Goal: Task Accomplishment & Management: Complete application form

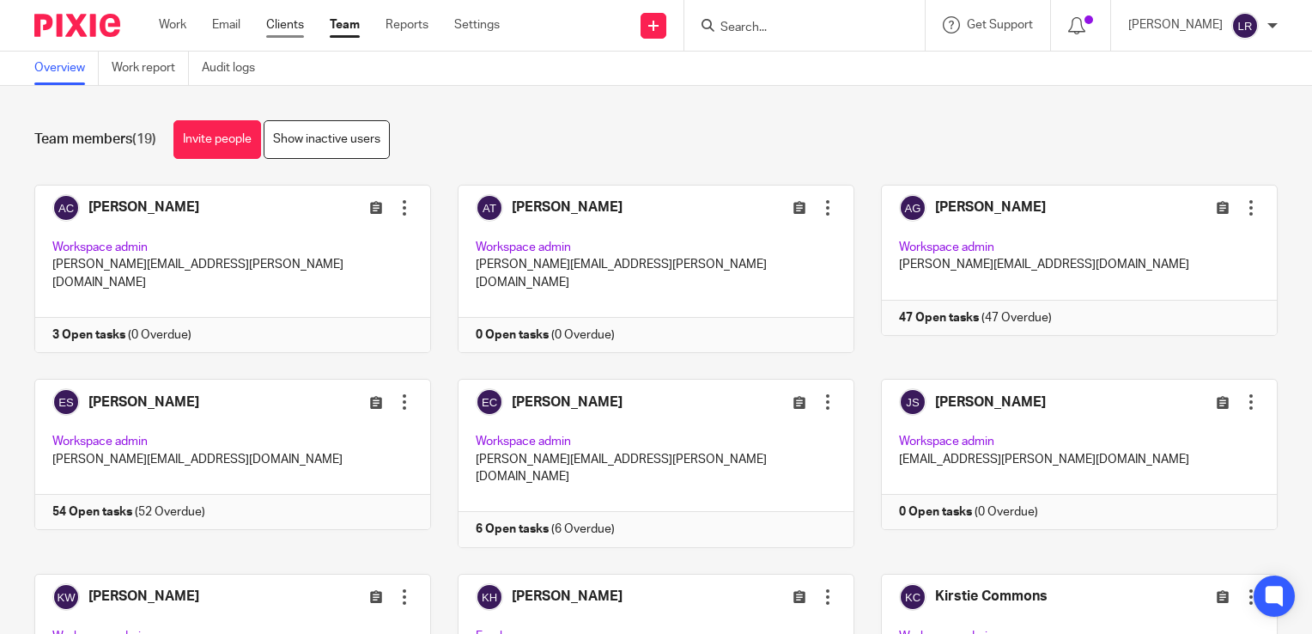
click at [288, 25] on link "Clients" at bounding box center [285, 24] width 38 height 17
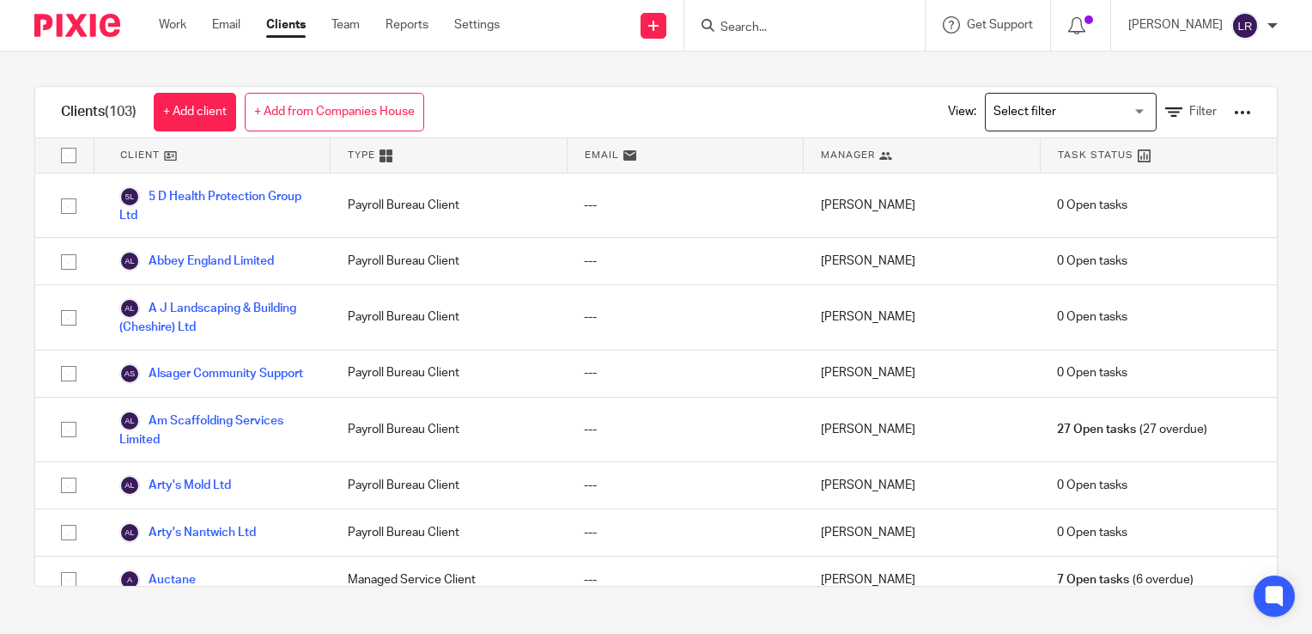
click at [792, 26] on input "Search" at bounding box center [796, 28] width 155 height 15
type input "turn"
click at [299, 109] on link "+ Add from Companies House" at bounding box center [335, 112] width 180 height 39
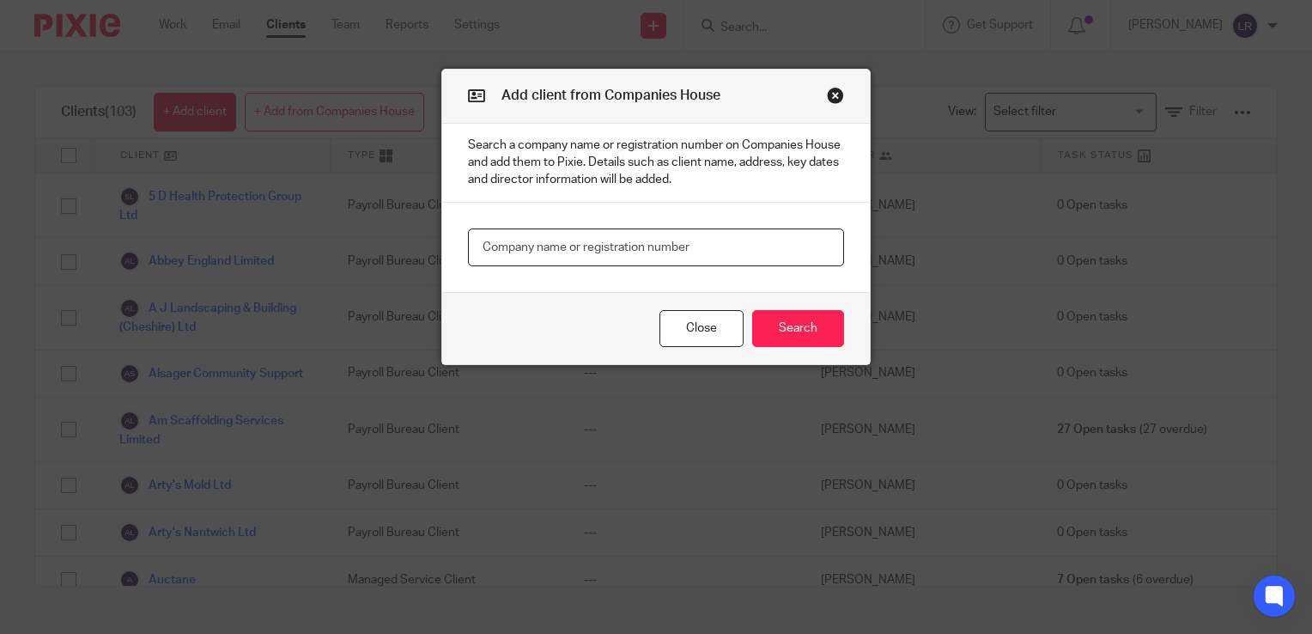
click at [557, 246] on input "text" at bounding box center [656, 247] width 376 height 39
paste input "Extra Mile Communications"
type input "Extra Mile Communications"
click at [773, 322] on button "Search" at bounding box center [798, 328] width 92 height 37
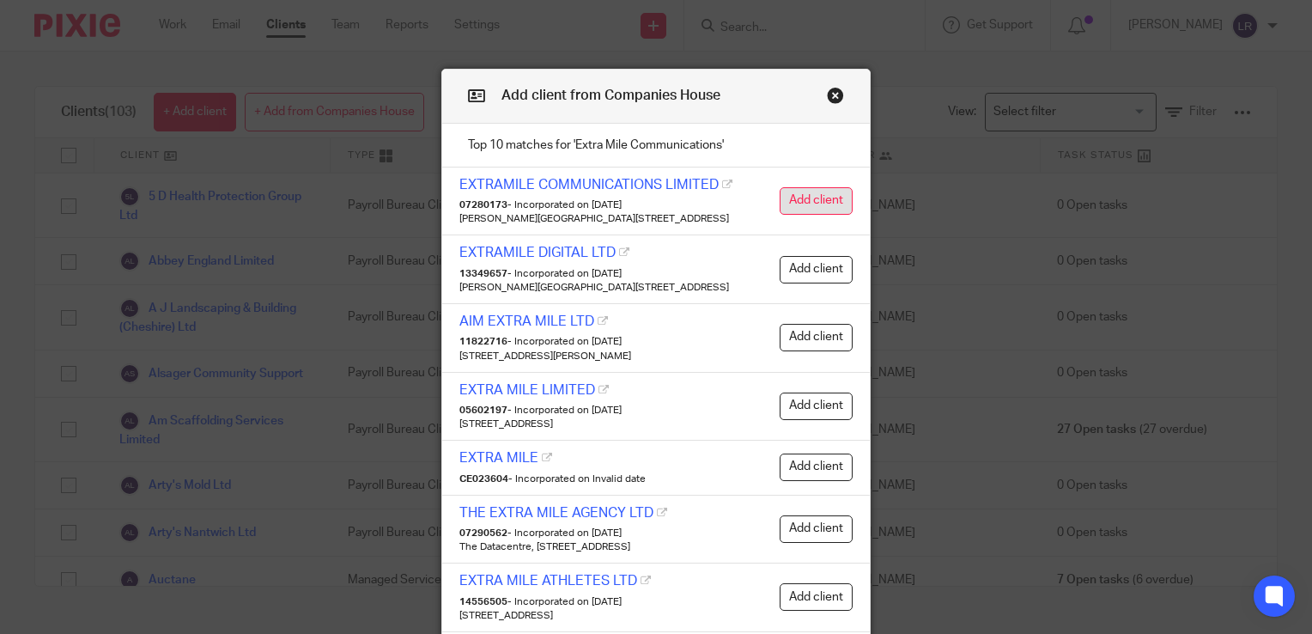
click at [800, 210] on button "Add client" at bounding box center [816, 200] width 73 height 27
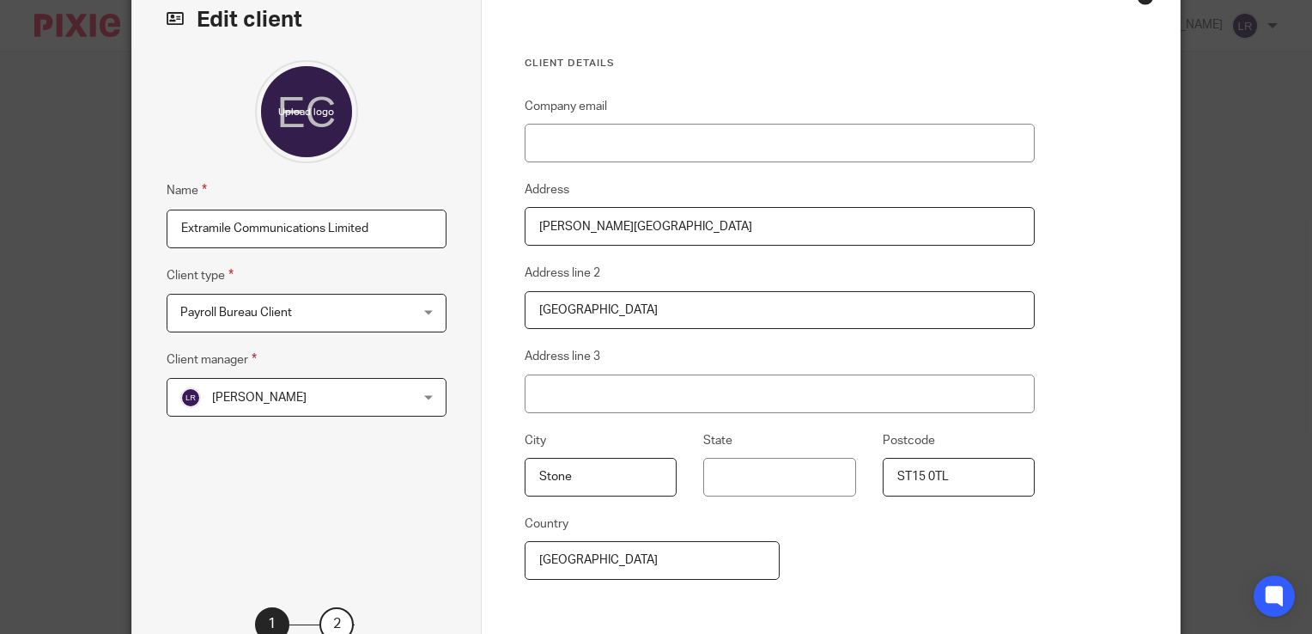
scroll to position [251, 0]
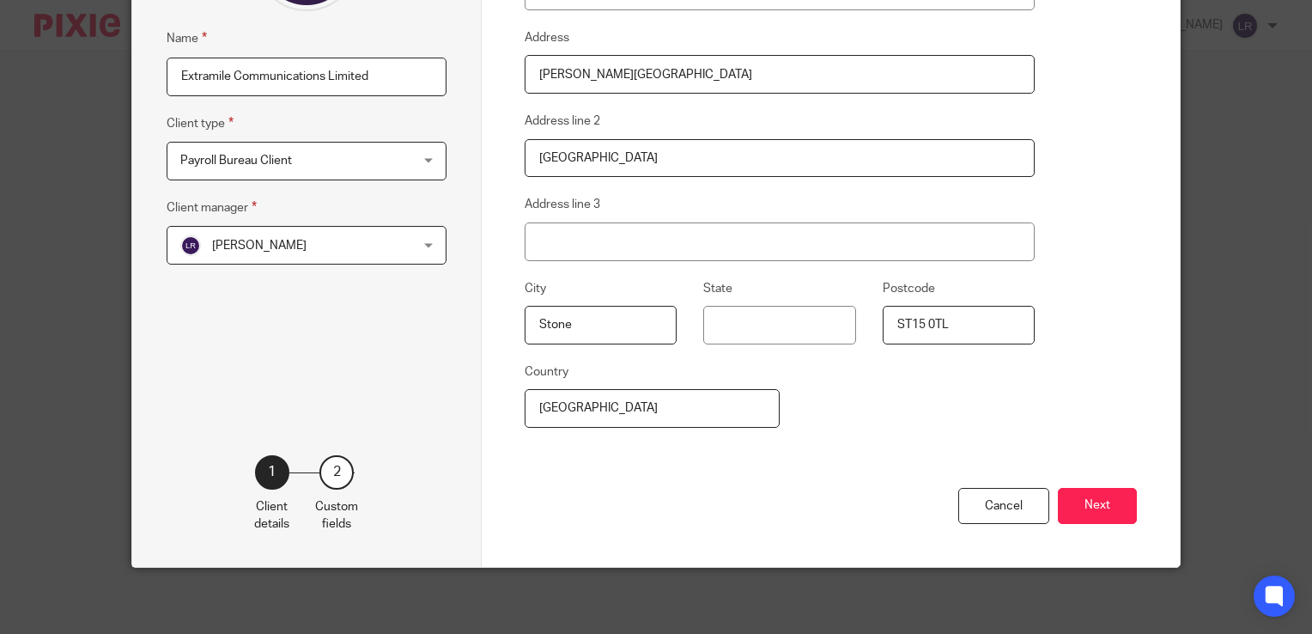
click at [1089, 507] on button "Next" at bounding box center [1097, 506] width 79 height 37
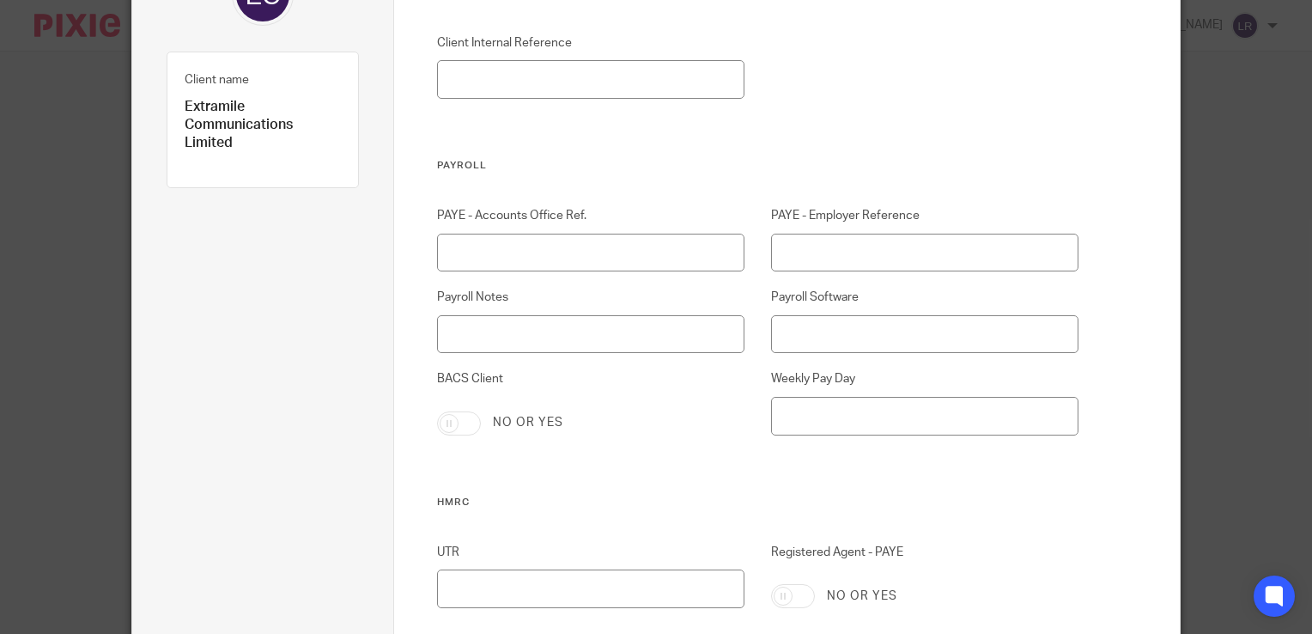
scroll to position [165, 0]
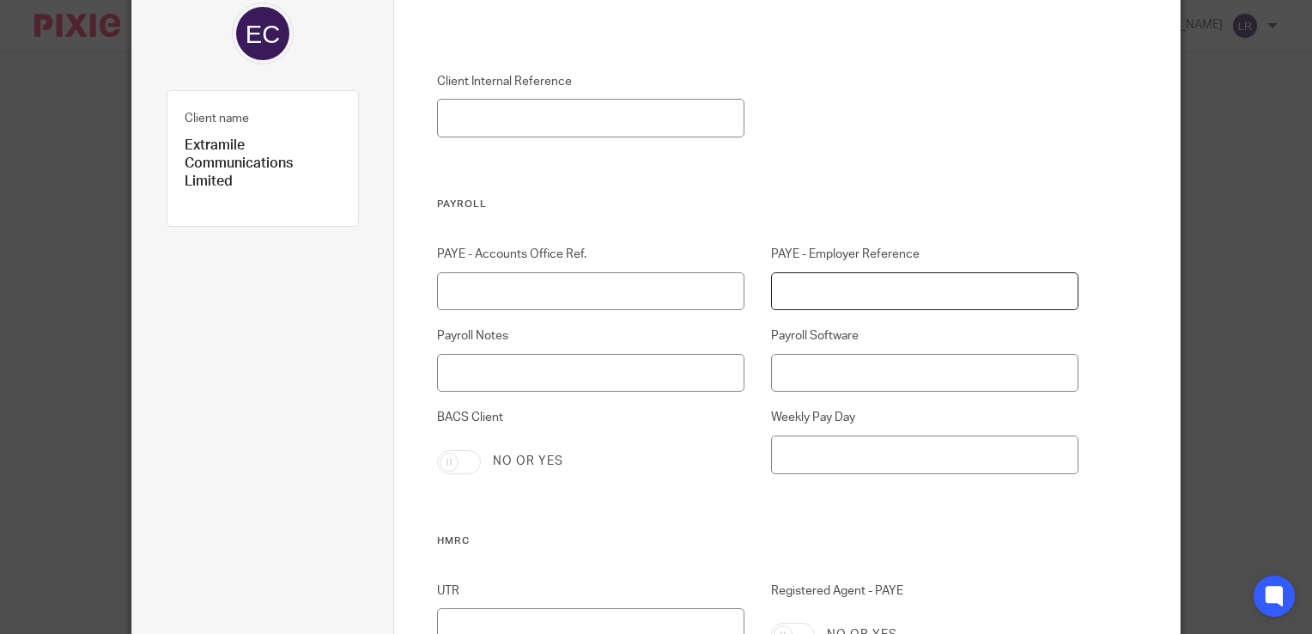
click at [857, 289] on input "PAYE - Employer Reference" at bounding box center [924, 291] width 307 height 39
paste input "586/MA47445"
type input "586/MA47445"
click at [567, 287] on input "PAYE - Accounts Office Ref." at bounding box center [590, 291] width 307 height 39
paste input "586PQ00196259"
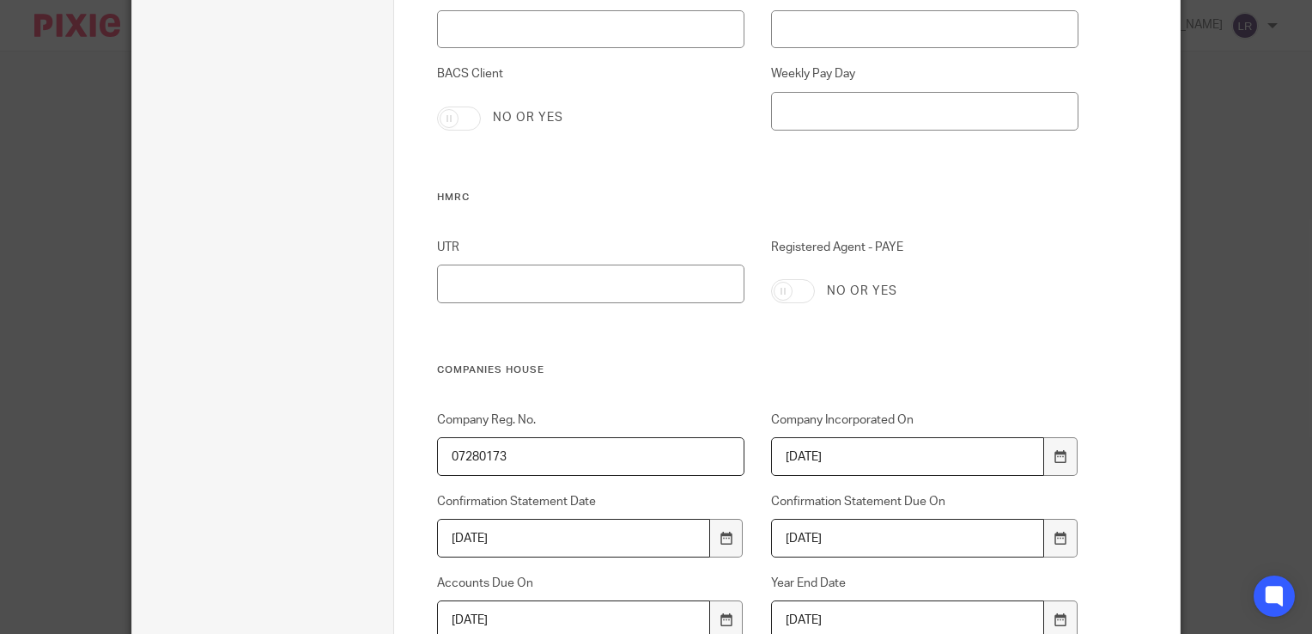
type input "586PQ00196259"
click at [793, 298] on input "Registered Agent - PAYE" at bounding box center [793, 291] width 44 height 24
checkbox input "true"
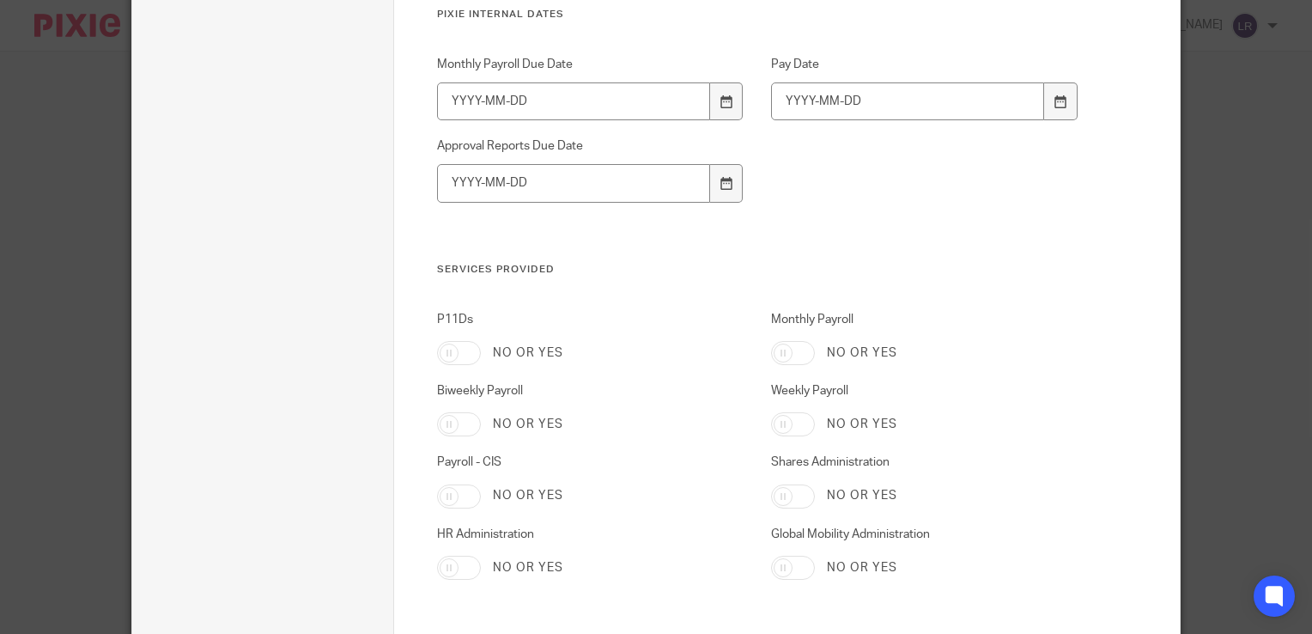
click at [799, 353] on input "Monthly Payroll" at bounding box center [793, 353] width 44 height 24
checkbox input "true"
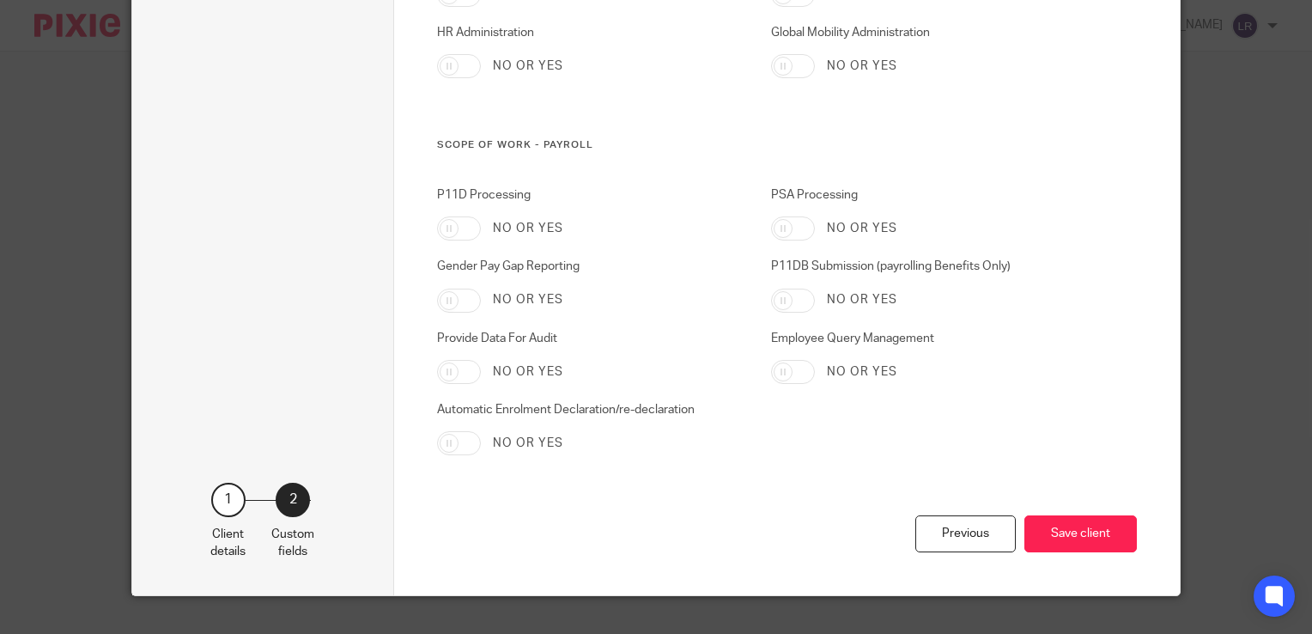
scroll to position [1813, 0]
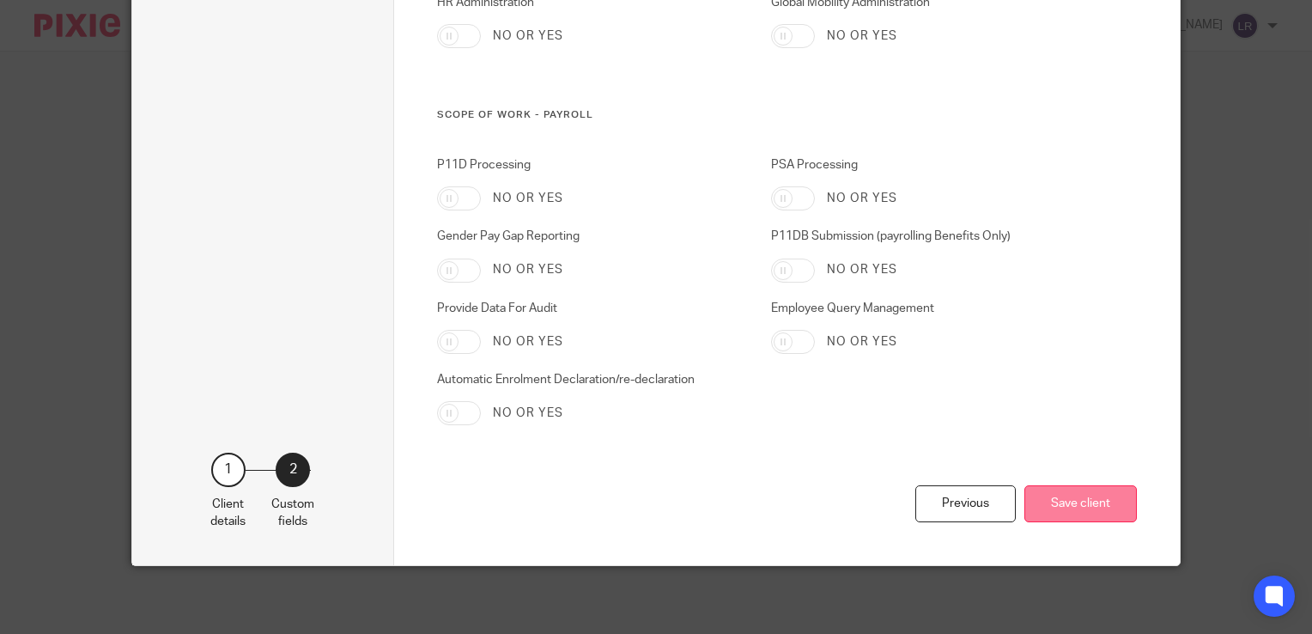
click at [1072, 510] on button "Save client" at bounding box center [1081, 503] width 113 height 37
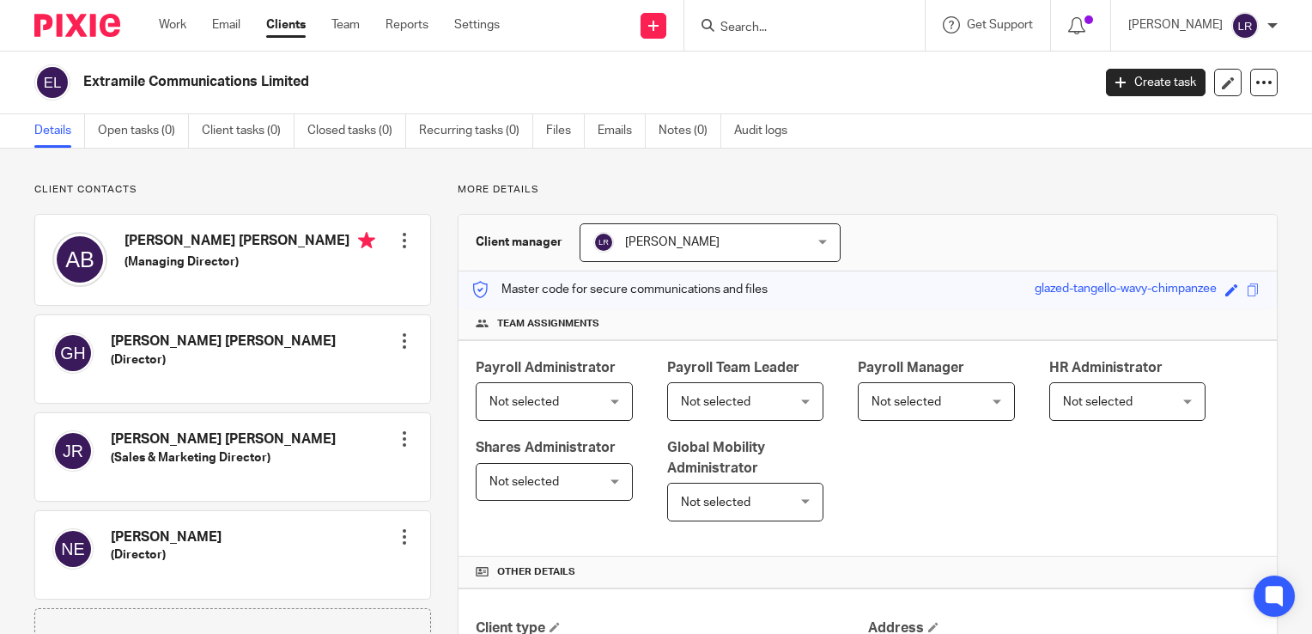
click at [575, 398] on span "Not selected" at bounding box center [546, 401] width 113 height 36
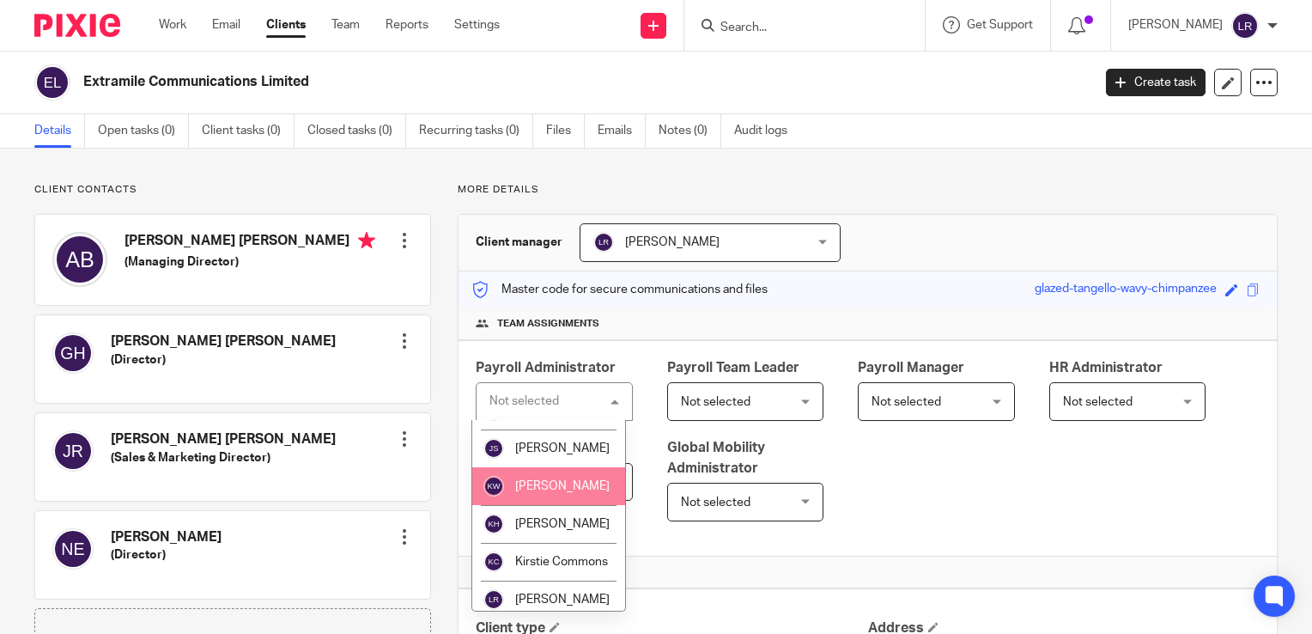
scroll to position [172, 0]
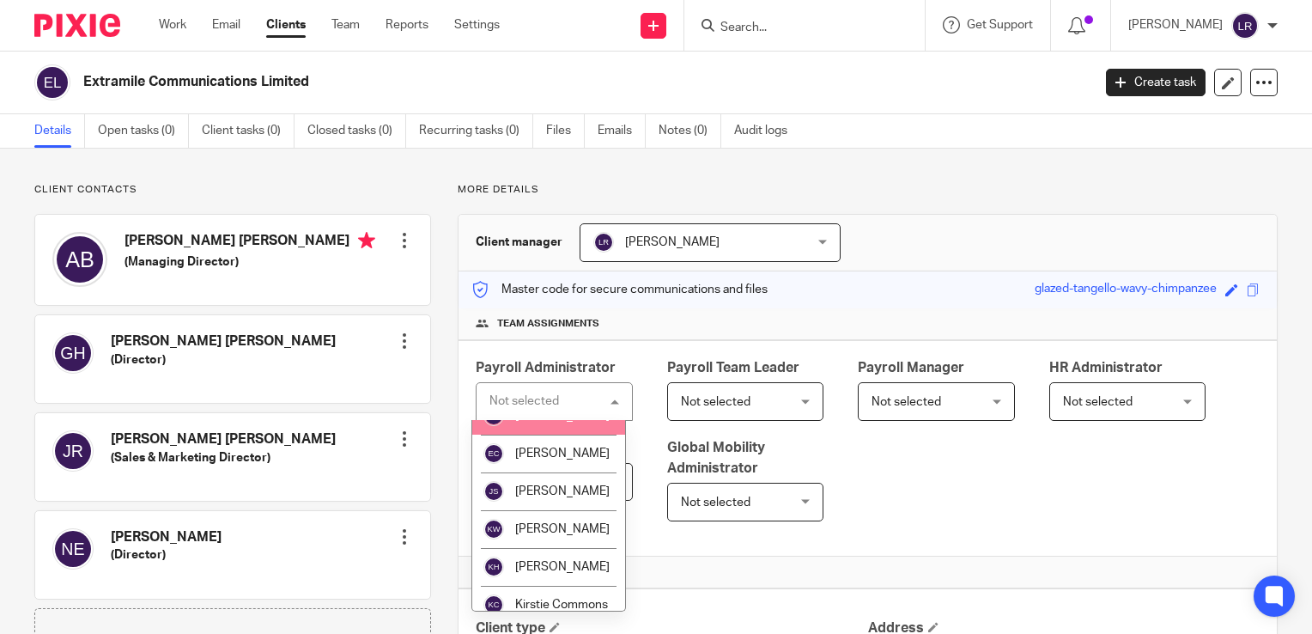
click at [570, 422] on span "[PERSON_NAME]" at bounding box center [562, 416] width 94 height 12
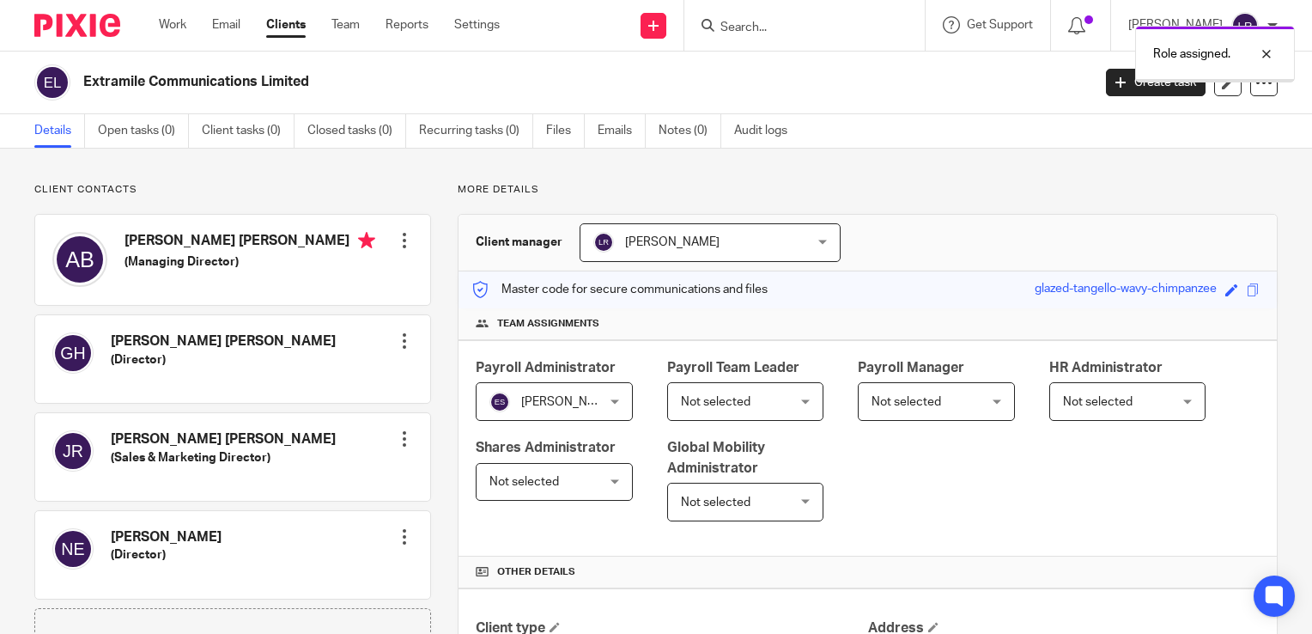
click at [773, 400] on span "Not selected" at bounding box center [737, 401] width 113 height 36
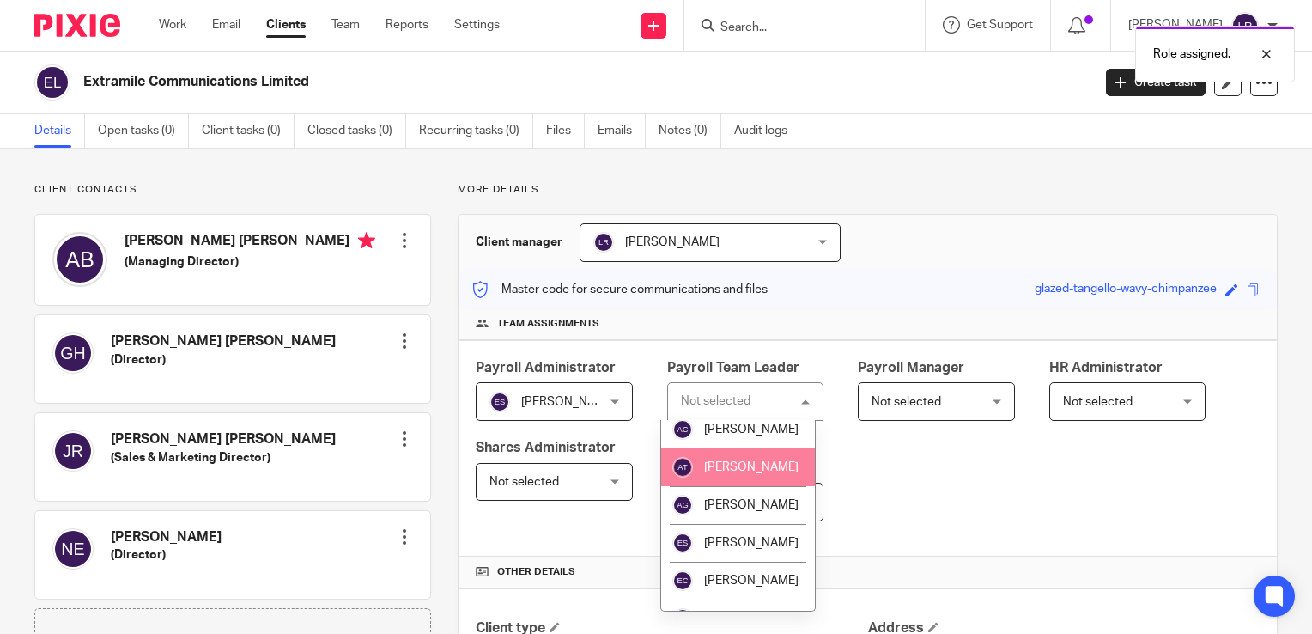
scroll to position [86, 0]
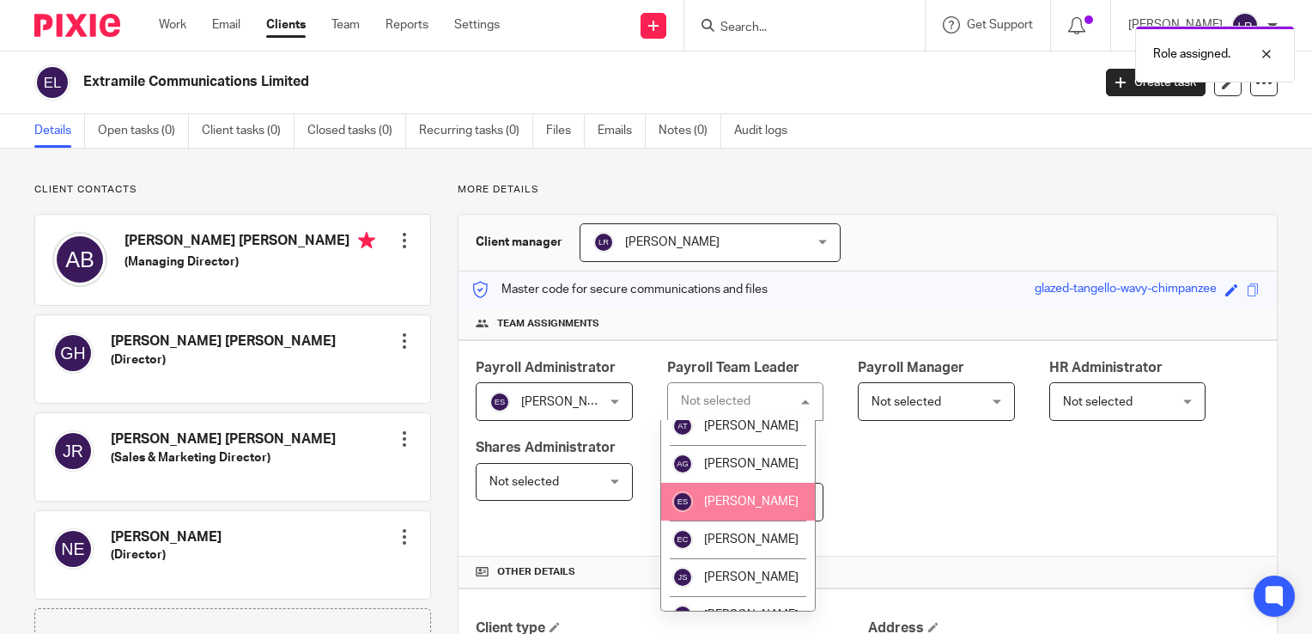
click at [769, 513] on li "[PERSON_NAME]" at bounding box center [738, 502] width 154 height 38
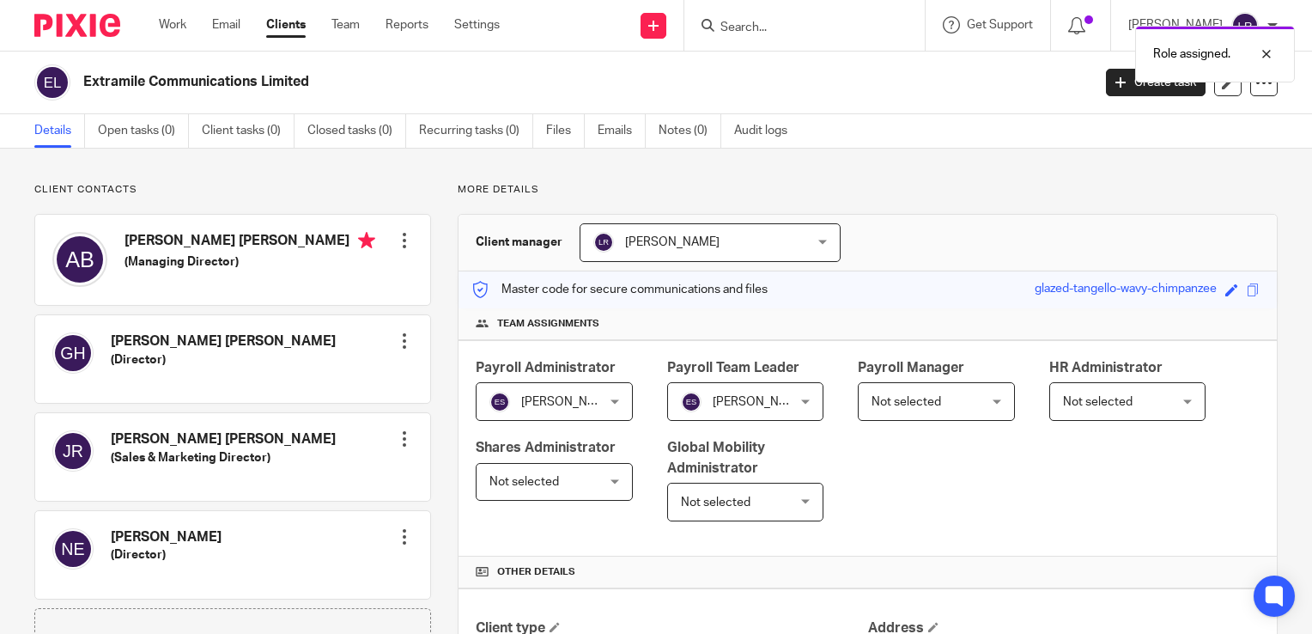
click at [921, 484] on div "Payroll Administrator Emma Shone Emma Shone Not selected Alex Chambers Alex Tho…" at bounding box center [868, 448] width 819 height 216
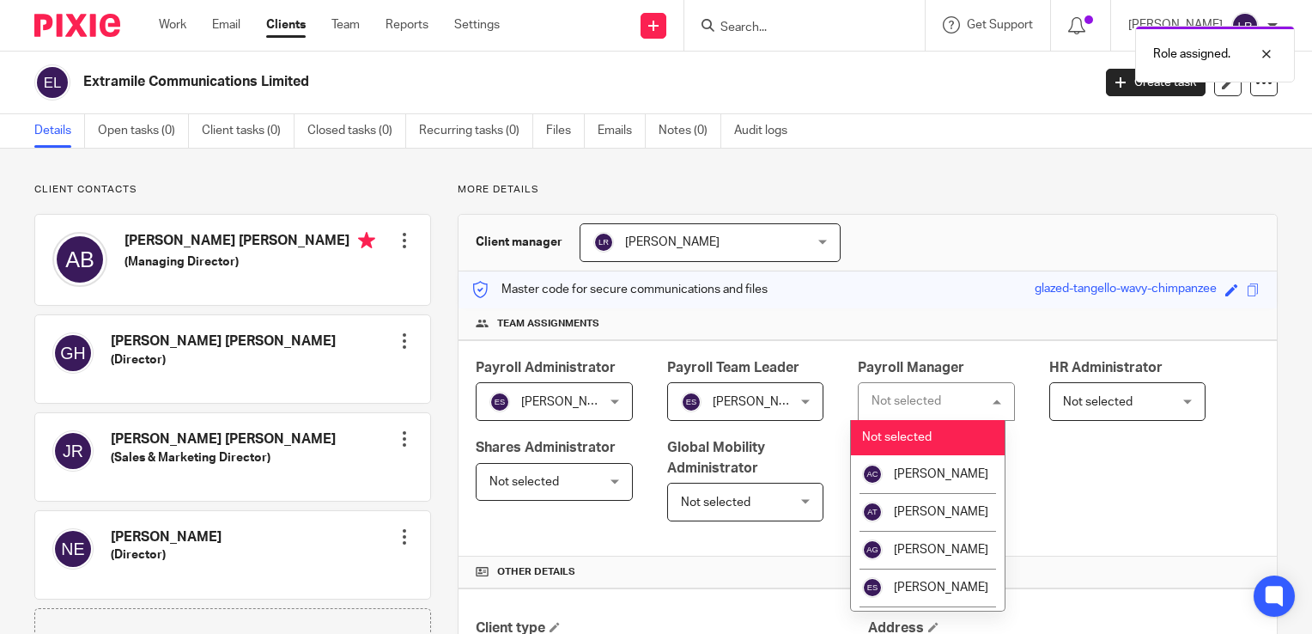
click at [1078, 498] on div "Payroll Administrator Emma Shone Emma Shone Not selected Alex Chambers Alex Tho…" at bounding box center [868, 448] width 819 height 216
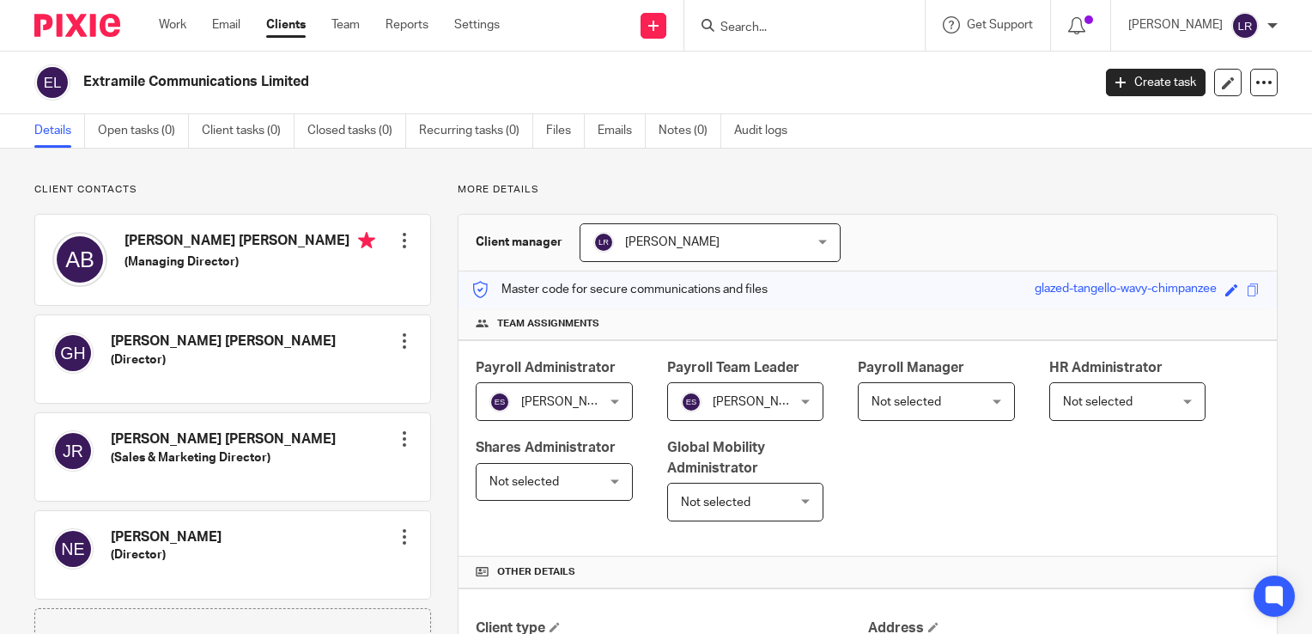
click at [276, 24] on link "Clients" at bounding box center [286, 24] width 40 height 17
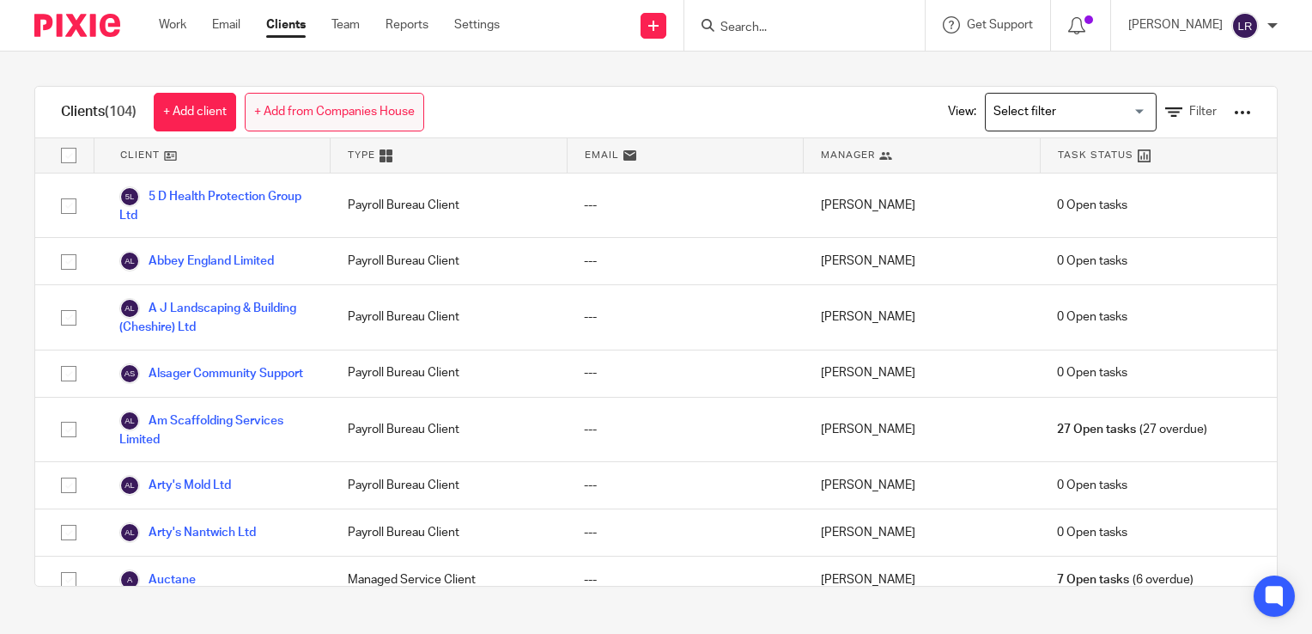
click at [305, 119] on link "+ Add from Companies House" at bounding box center [335, 112] width 180 height 39
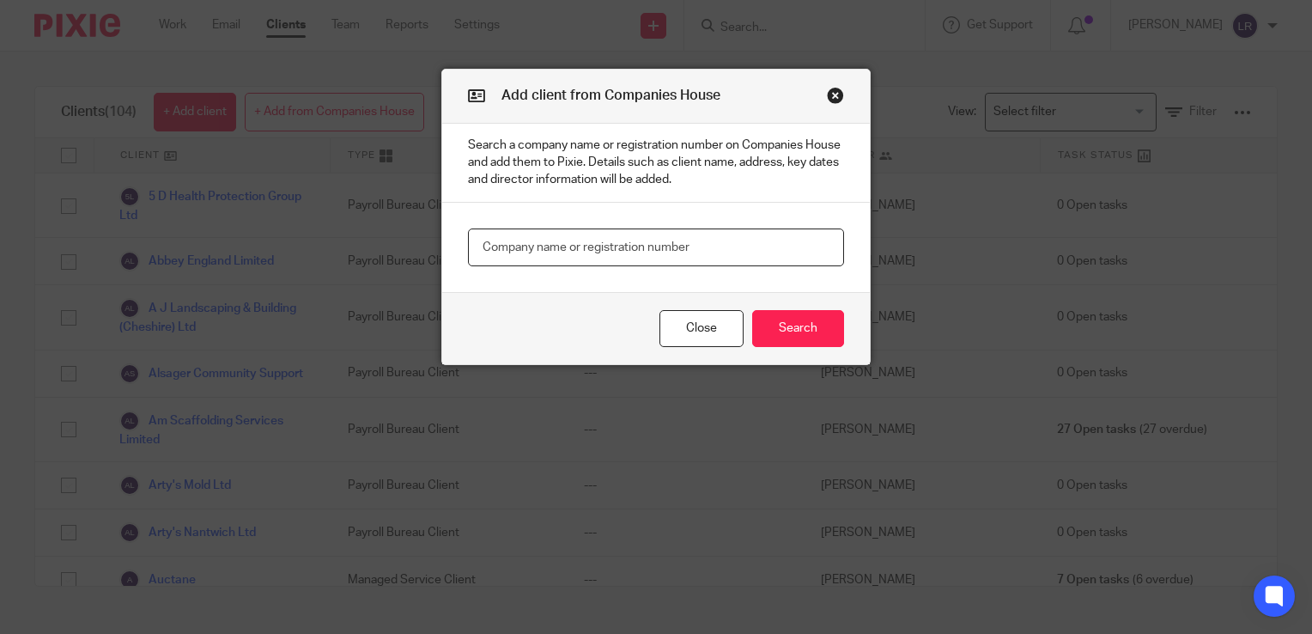
click at [653, 249] on input "text" at bounding box center [656, 247] width 376 height 39
paste input "V3 Vending Limited"
type input "V3 Vending Limited"
click at [807, 333] on button "Search" at bounding box center [798, 328] width 92 height 37
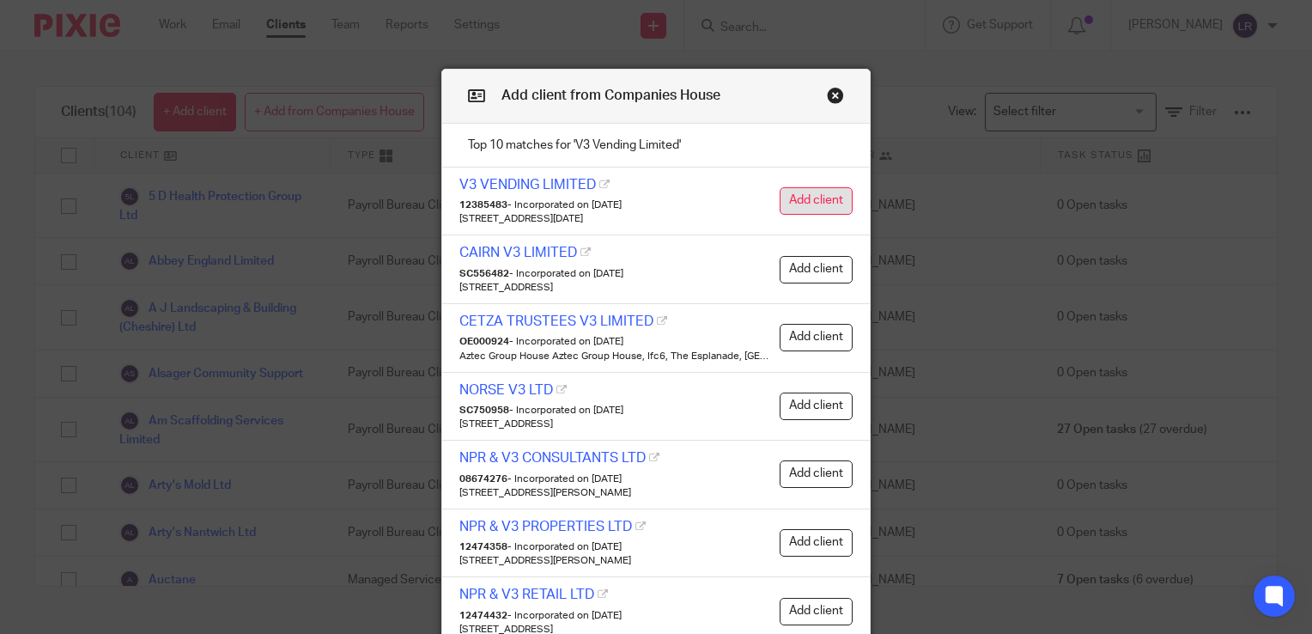
click at [800, 202] on button "Add client" at bounding box center [816, 200] width 73 height 27
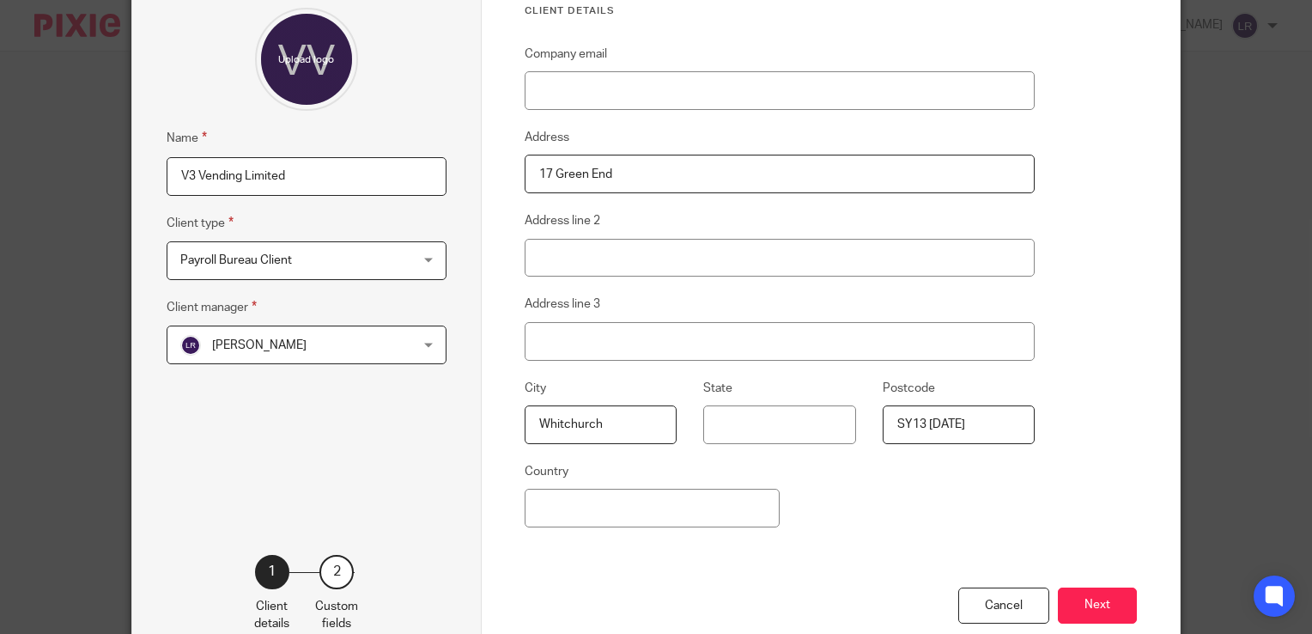
scroll to position [251, 0]
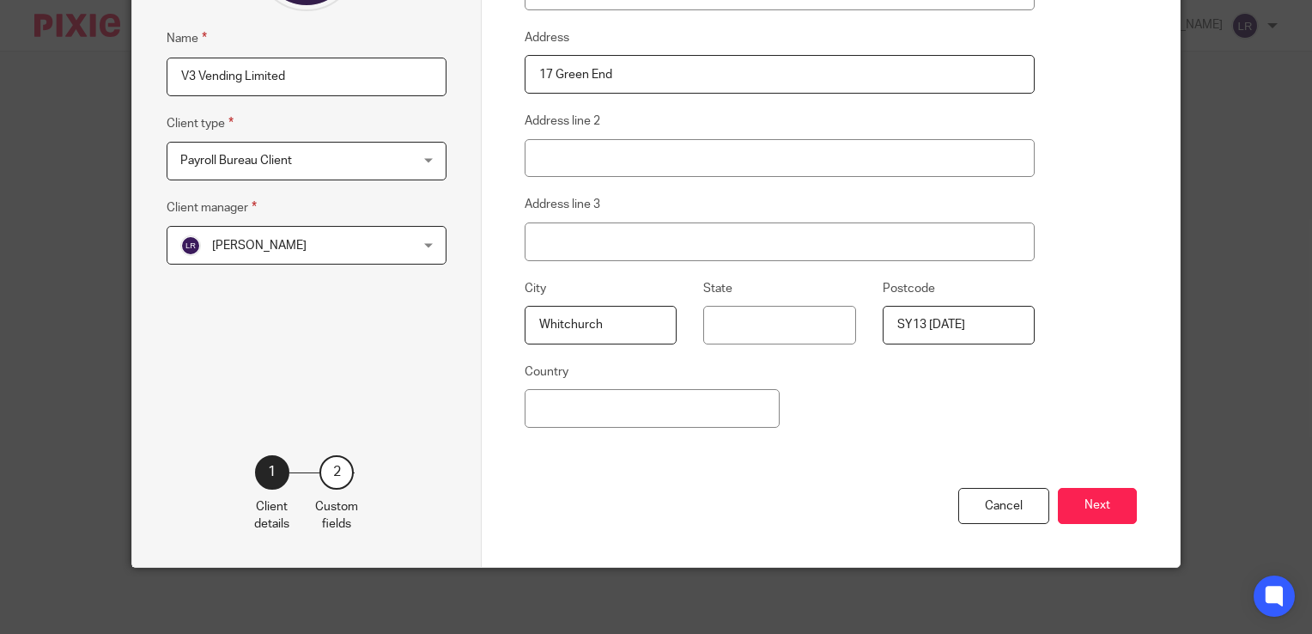
click at [1096, 521] on button "Next" at bounding box center [1097, 506] width 79 height 37
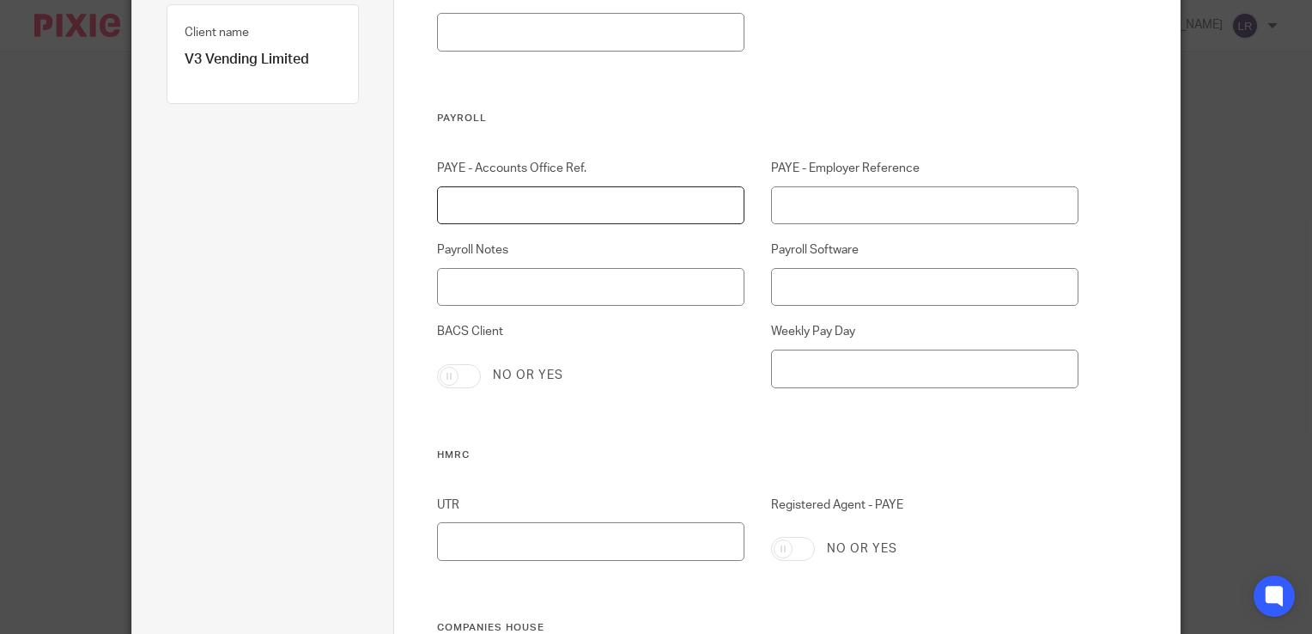
click at [613, 208] on input "PAYE - Accounts Office Ref." at bounding box center [590, 205] width 307 height 39
click at [848, 215] on input "PAYE - Employer Reference" at bounding box center [924, 205] width 307 height 39
paste input "475/LE33764"
type input "475/LE33764"
click at [519, 207] on input "PAYE - Accounts Office Ref." at bounding box center [590, 205] width 307 height 39
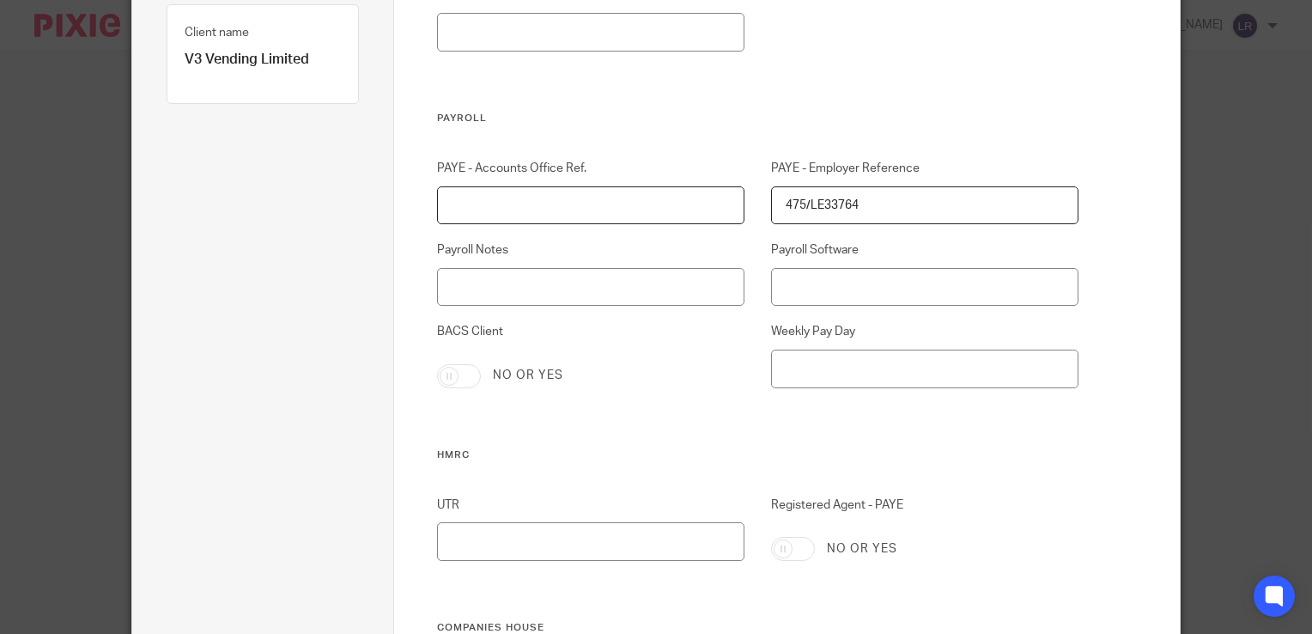
paste input "475PS01591087"
type input "475PS01591087"
click at [793, 542] on input "Registered Agent - PAYE" at bounding box center [793, 549] width 44 height 24
checkbox input "true"
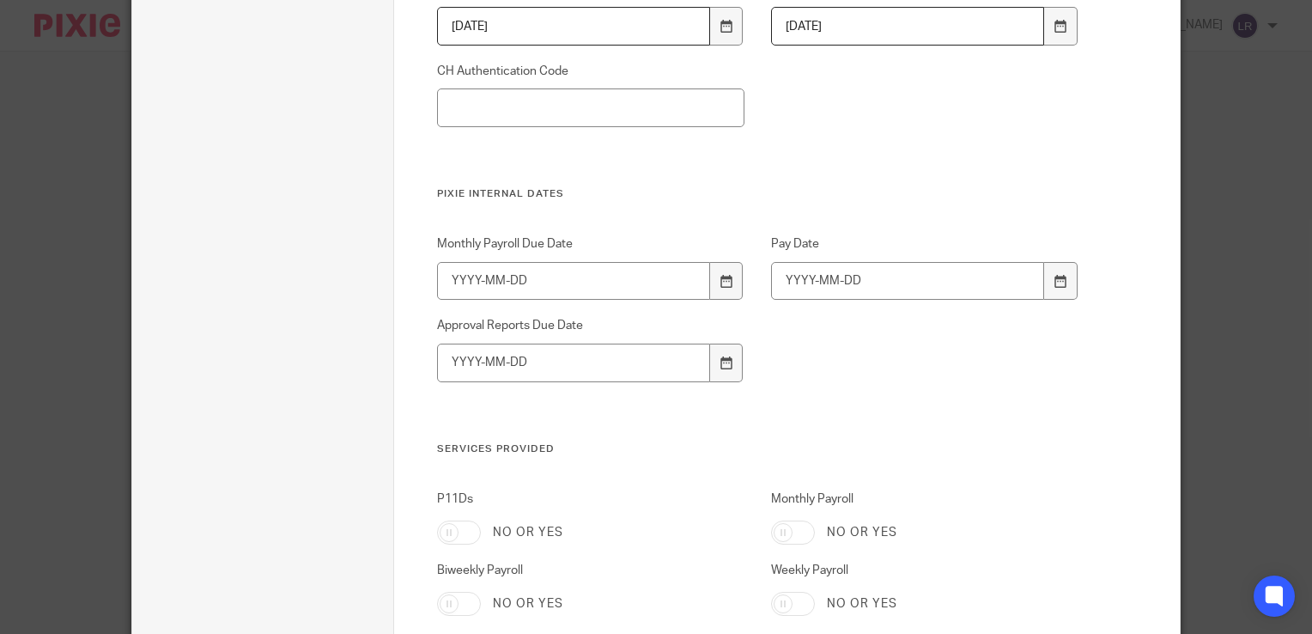
scroll to position [1281, 0]
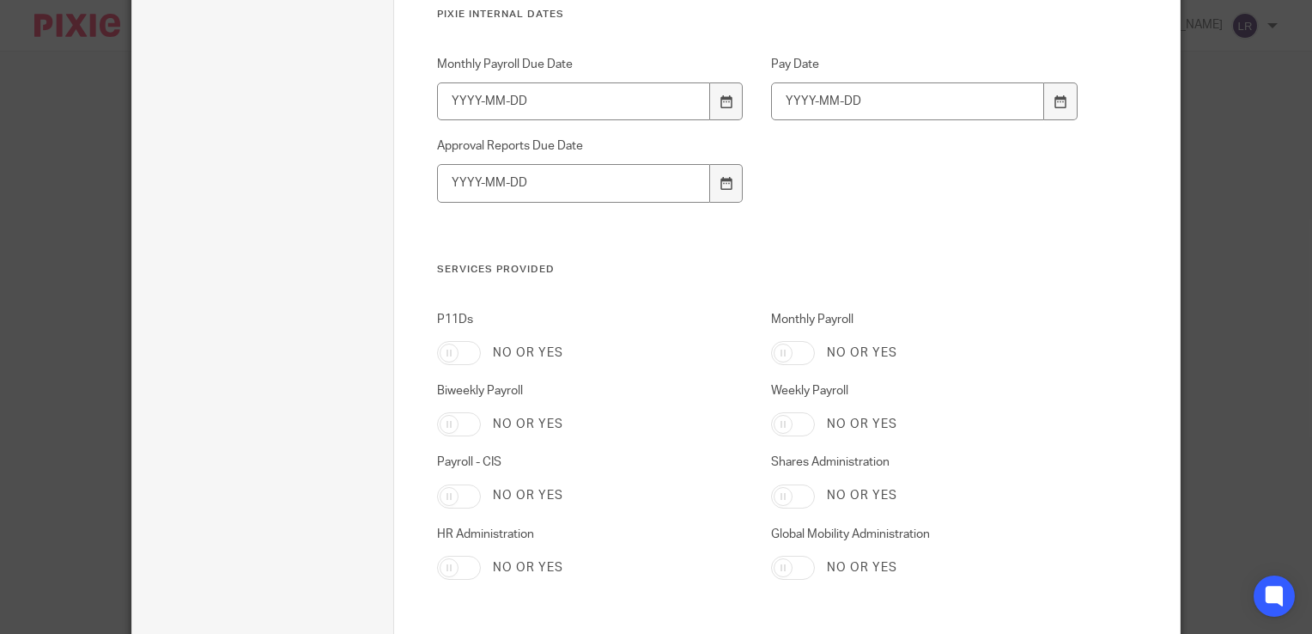
click at [799, 349] on input "Monthly Payroll" at bounding box center [793, 353] width 44 height 24
checkbox input "true"
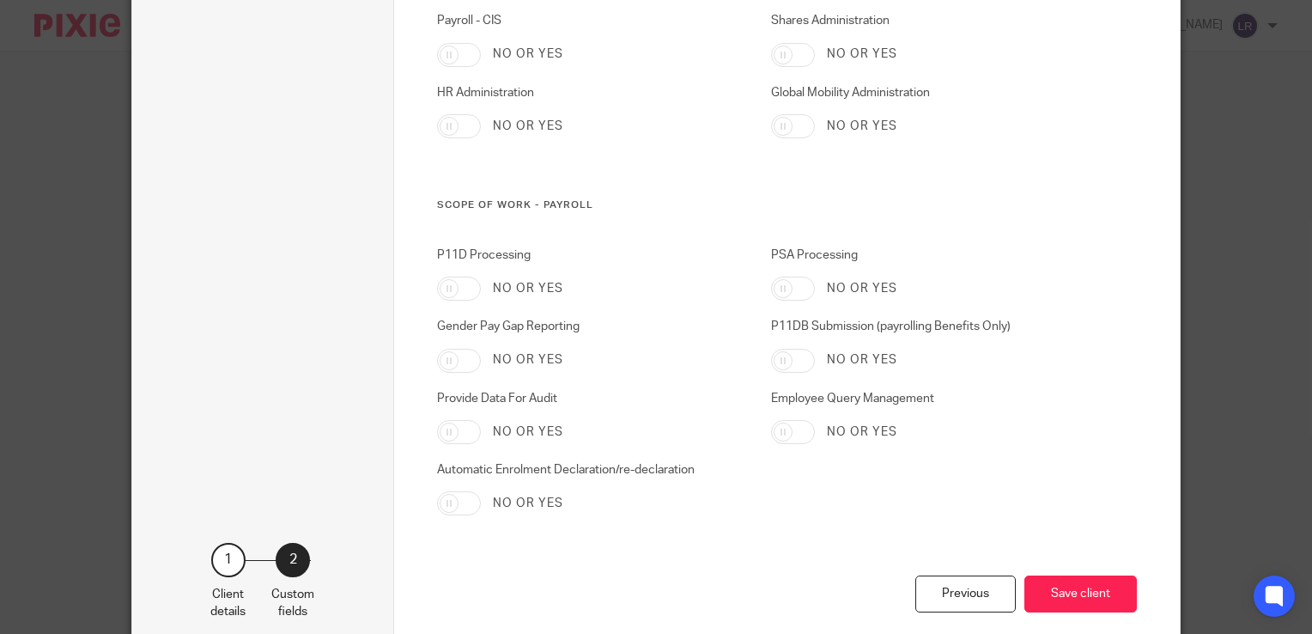
scroll to position [1797, 0]
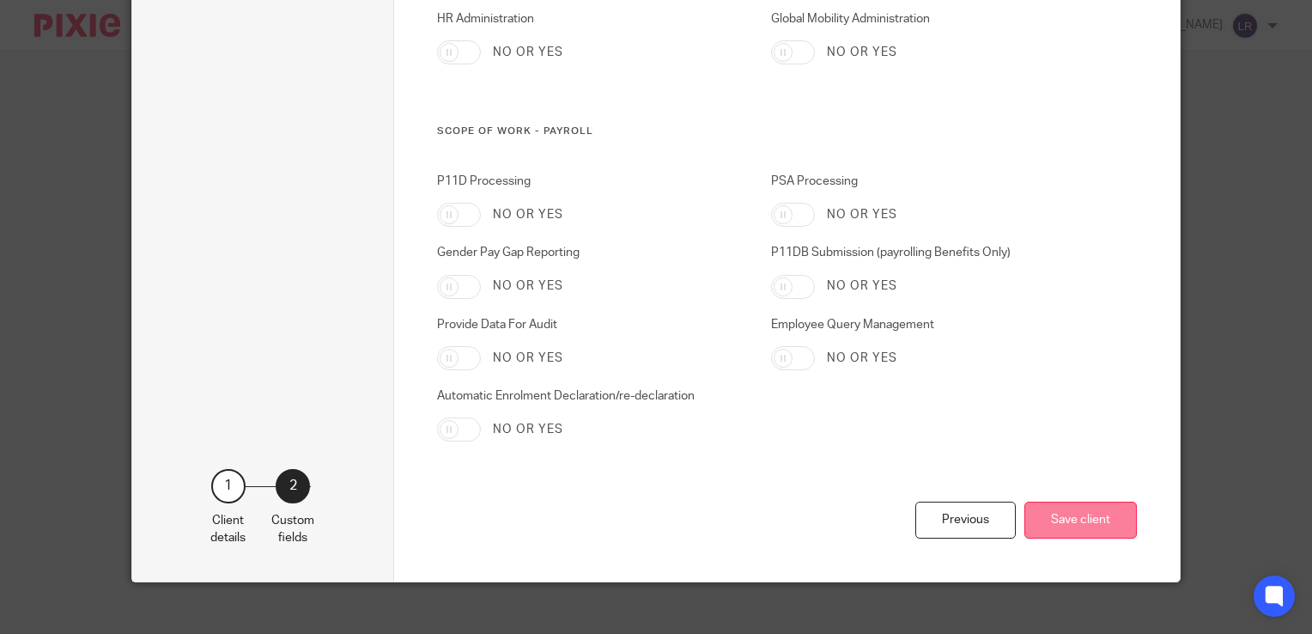
click at [1064, 527] on button "Save client" at bounding box center [1081, 520] width 113 height 37
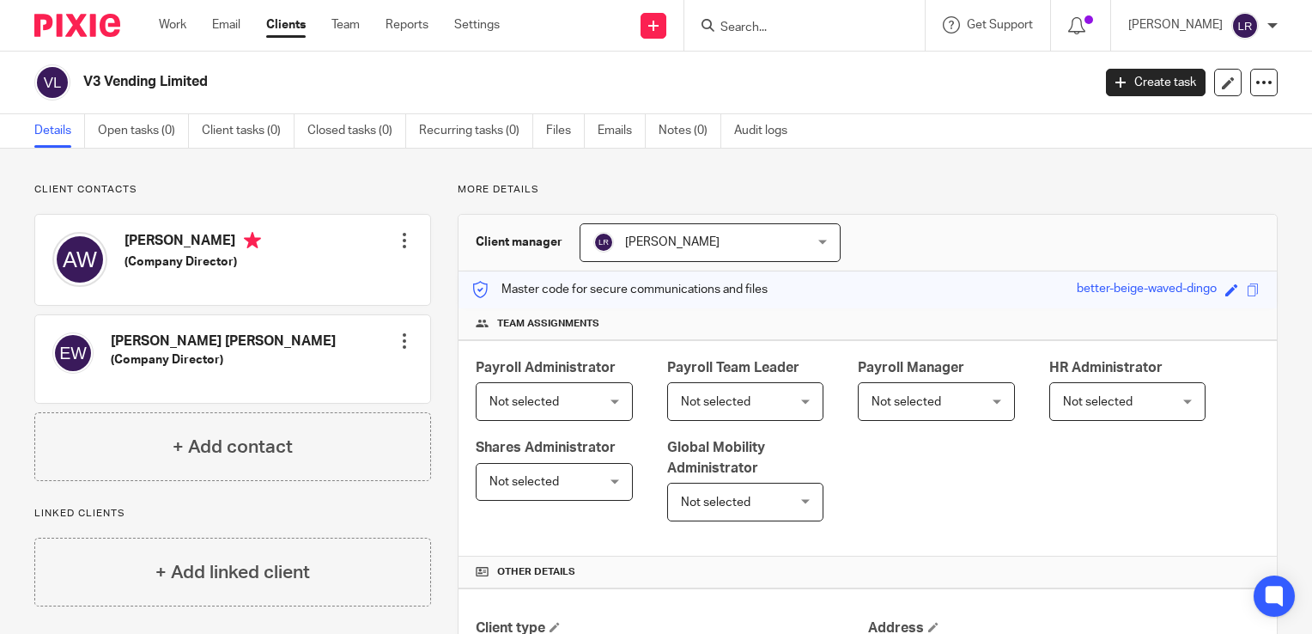
click at [563, 401] on span "Not selected" at bounding box center [546, 401] width 113 height 36
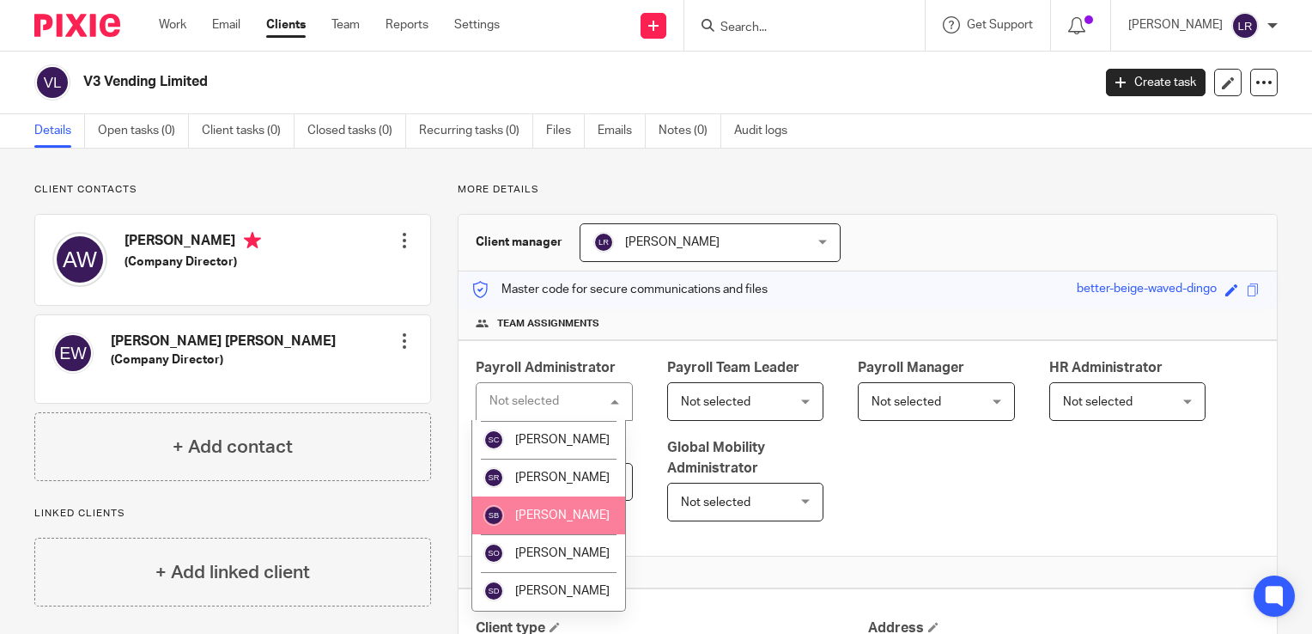
scroll to position [691, 0]
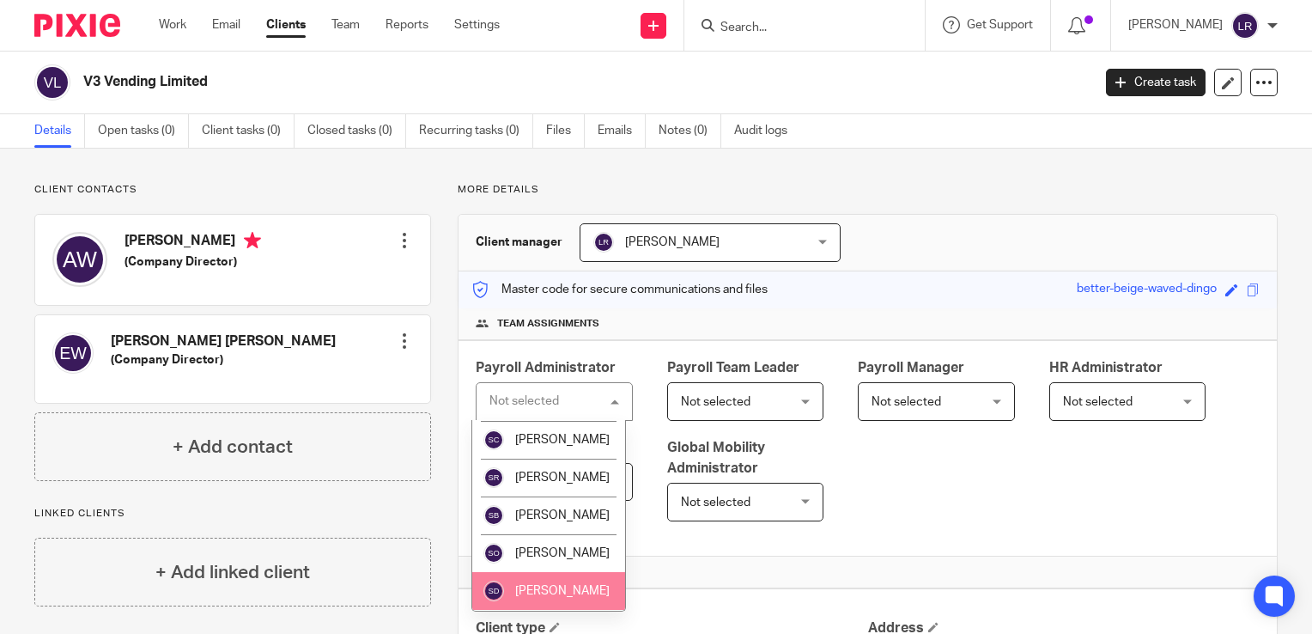
drag, startPoint x: 557, startPoint y: 582, endPoint x: 573, endPoint y: 575, distance: 17.7
click at [560, 582] on li "[PERSON_NAME]" at bounding box center [549, 591] width 154 height 38
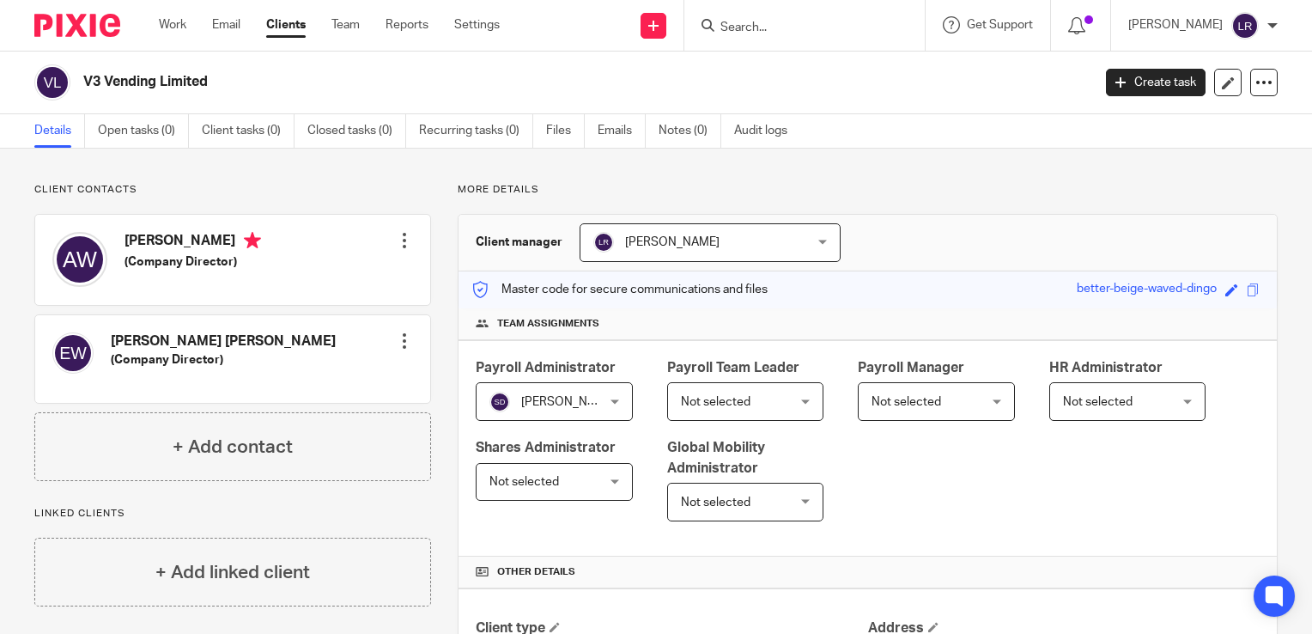
click at [1017, 489] on div "Payroll Administrator Sue Dale Sue Dale Not selected Alex Chambers Alex Thompso…" at bounding box center [868, 448] width 819 height 216
click at [723, 400] on span "Not selected" at bounding box center [716, 402] width 70 height 12
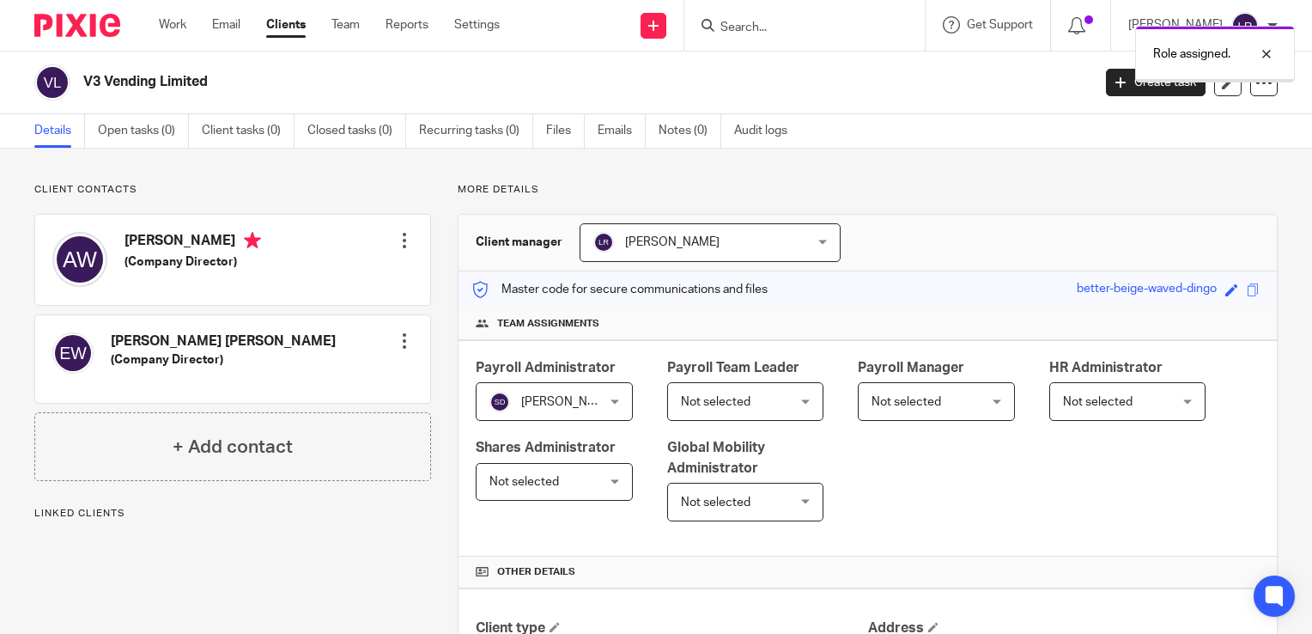
click at [744, 402] on span "Not selected" at bounding box center [737, 401] width 113 height 36
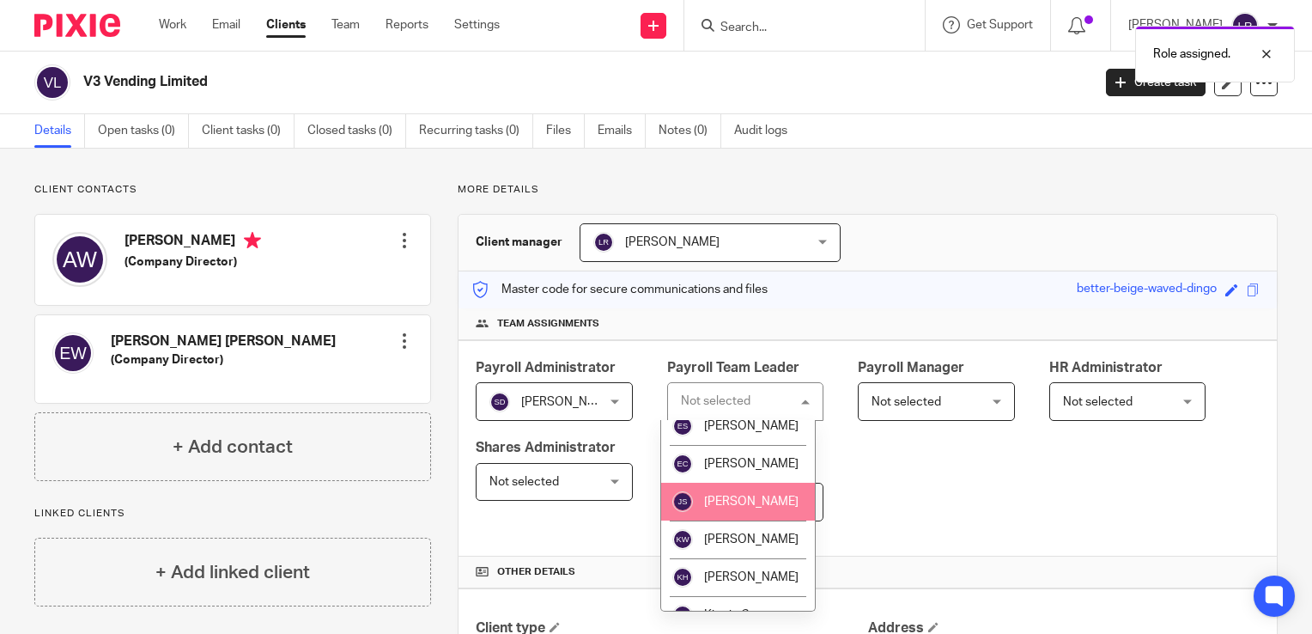
scroll to position [172, 0]
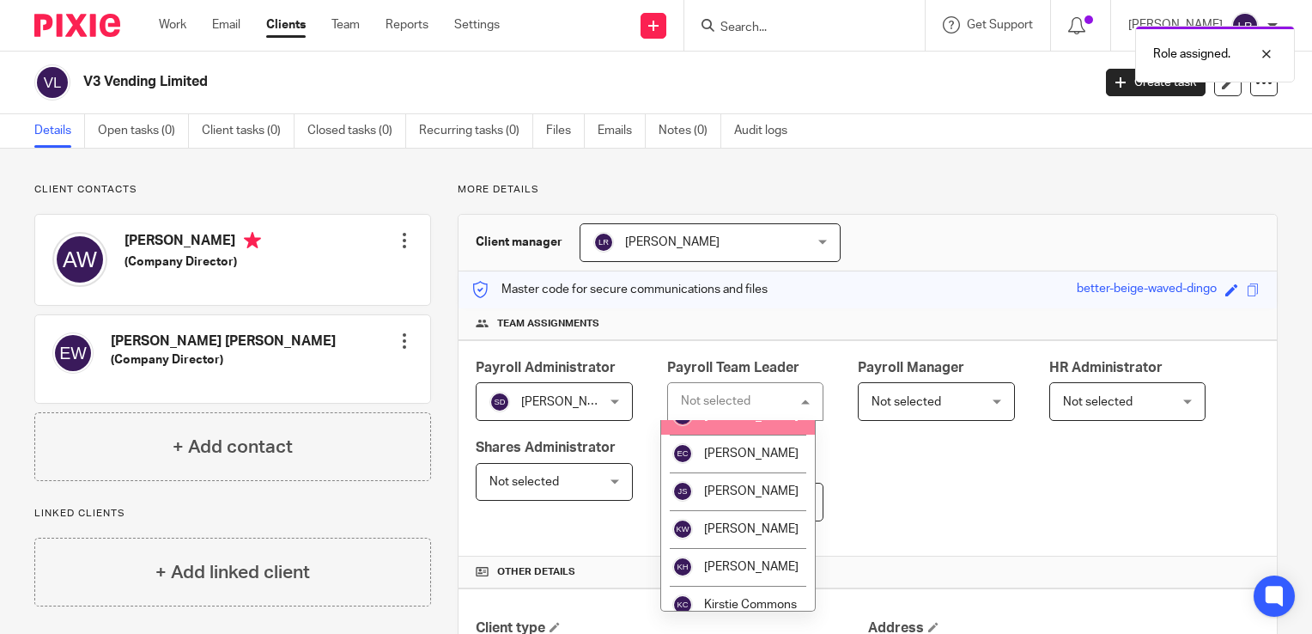
click at [753, 435] on li "[PERSON_NAME]" at bounding box center [738, 416] width 154 height 38
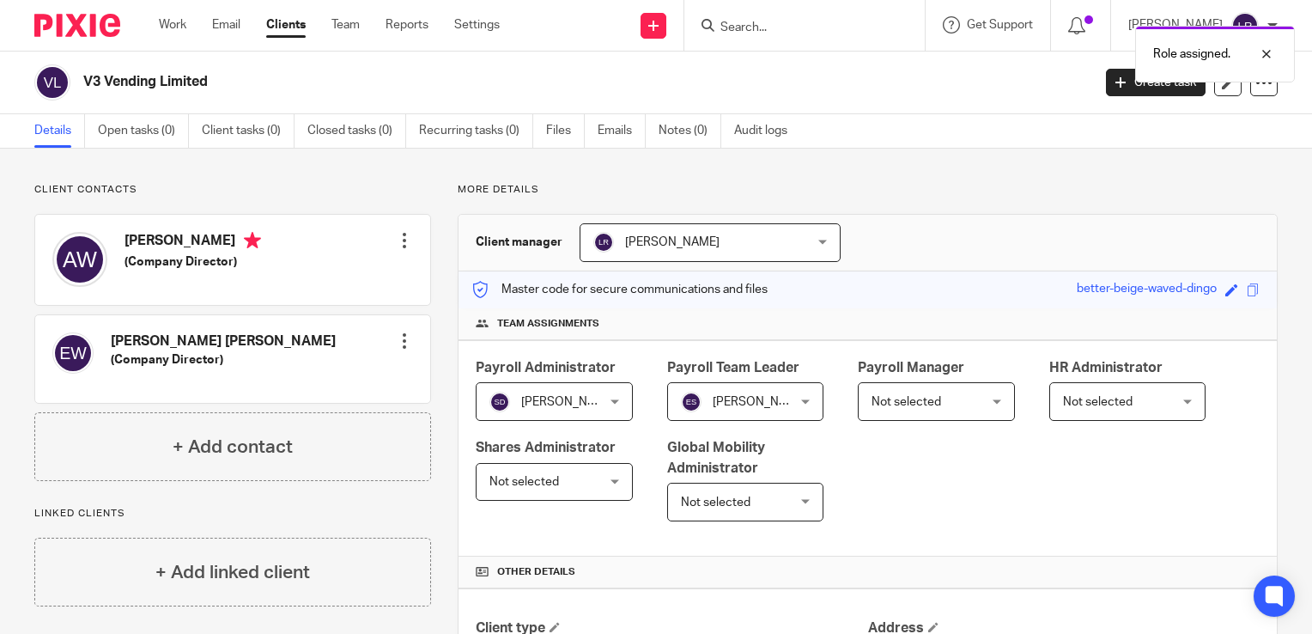
click at [934, 401] on span "Not selected" at bounding box center [928, 401] width 113 height 36
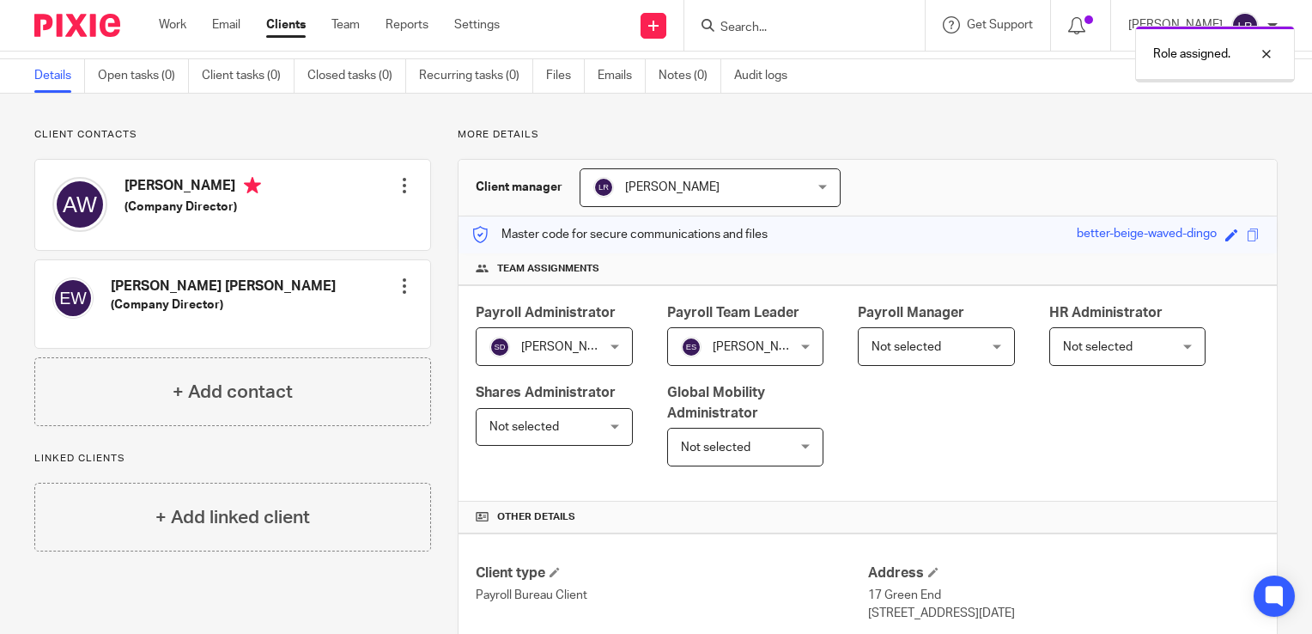
scroll to position [86, 0]
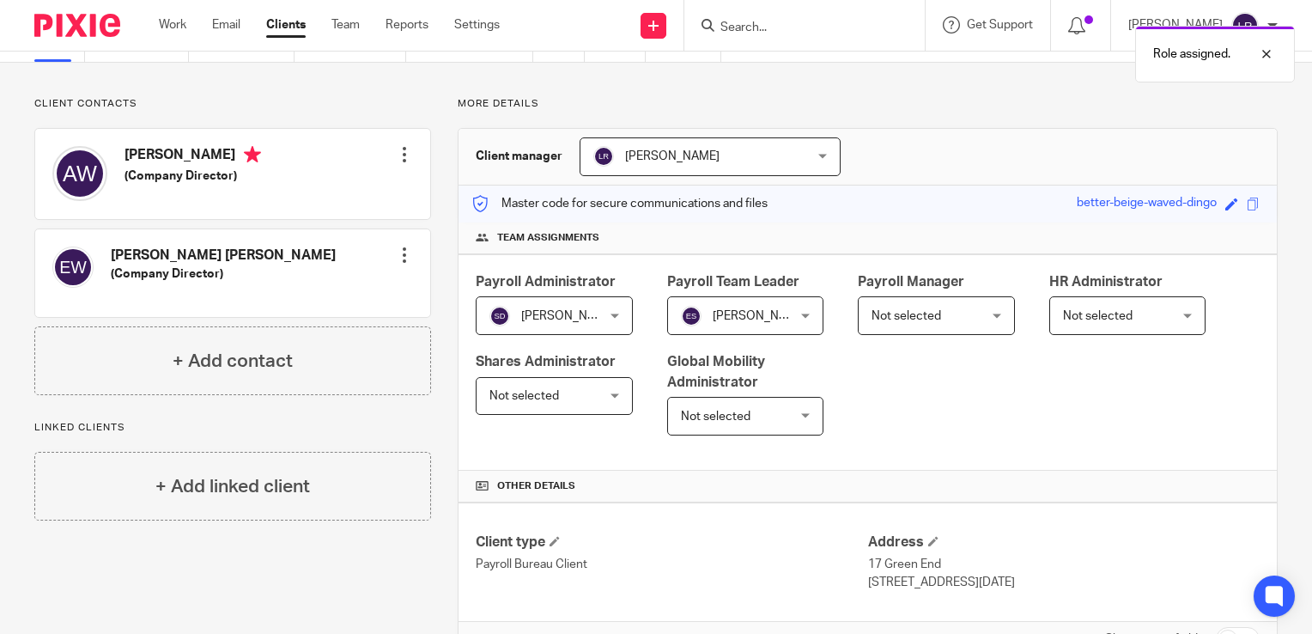
click at [939, 321] on span "Not selected" at bounding box center [928, 315] width 113 height 36
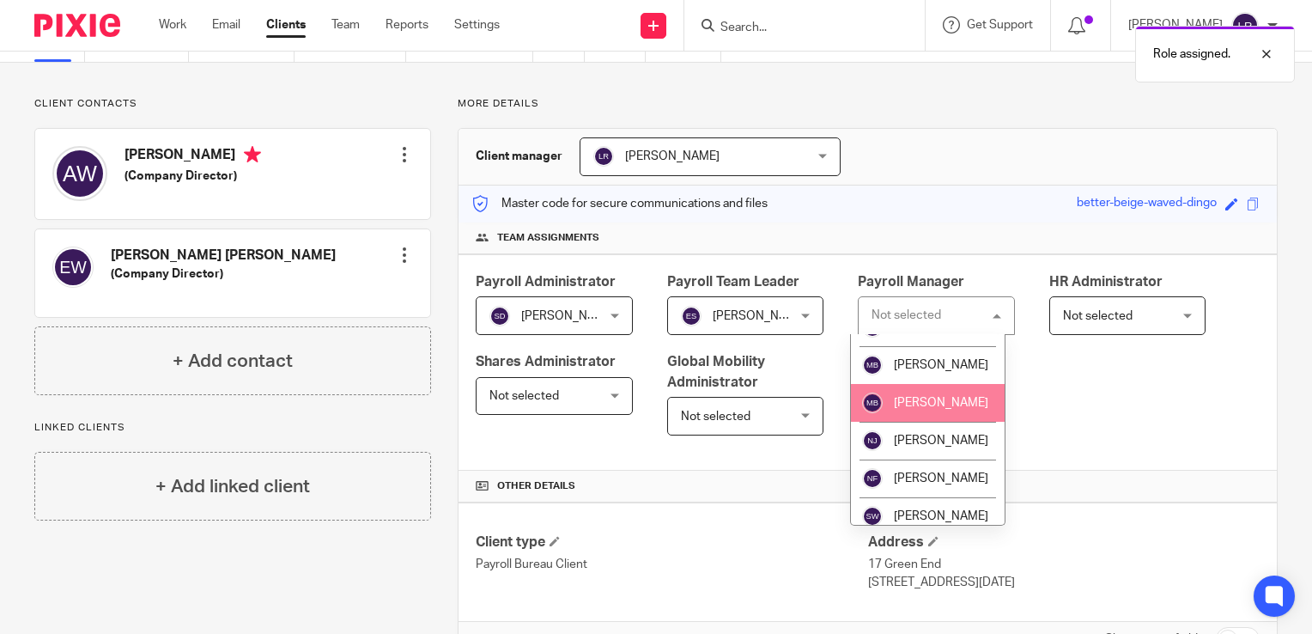
scroll to position [429, 0]
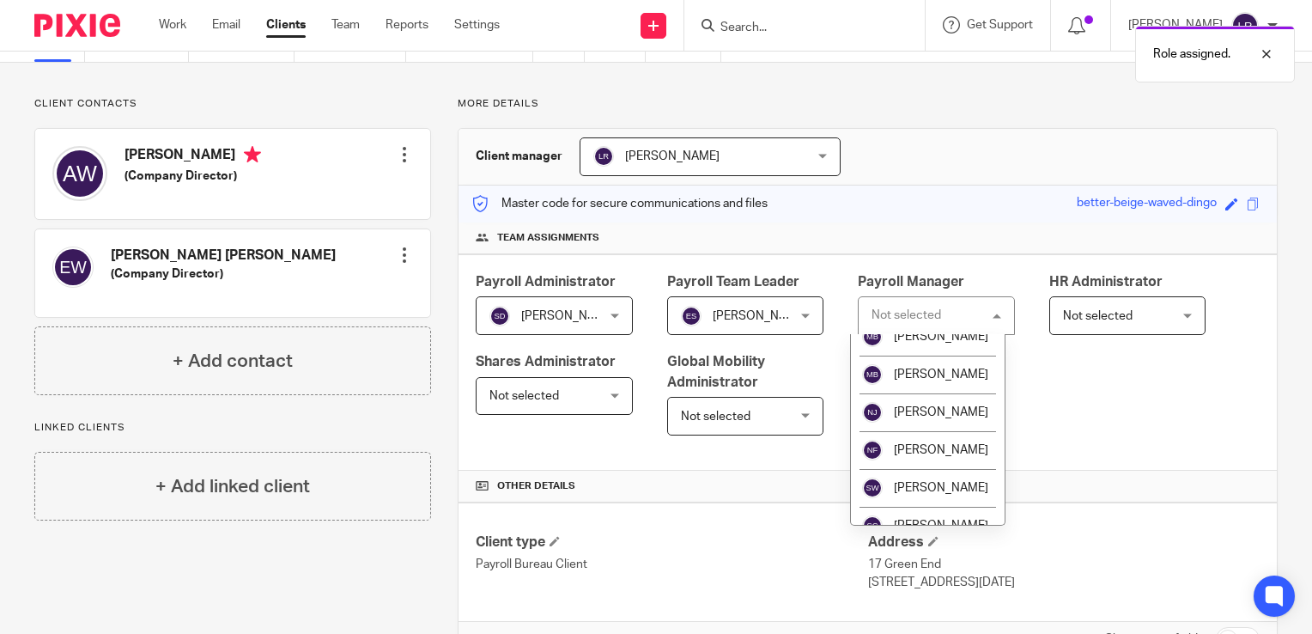
click at [926, 305] on span "[PERSON_NAME]" at bounding box center [941, 299] width 94 height 12
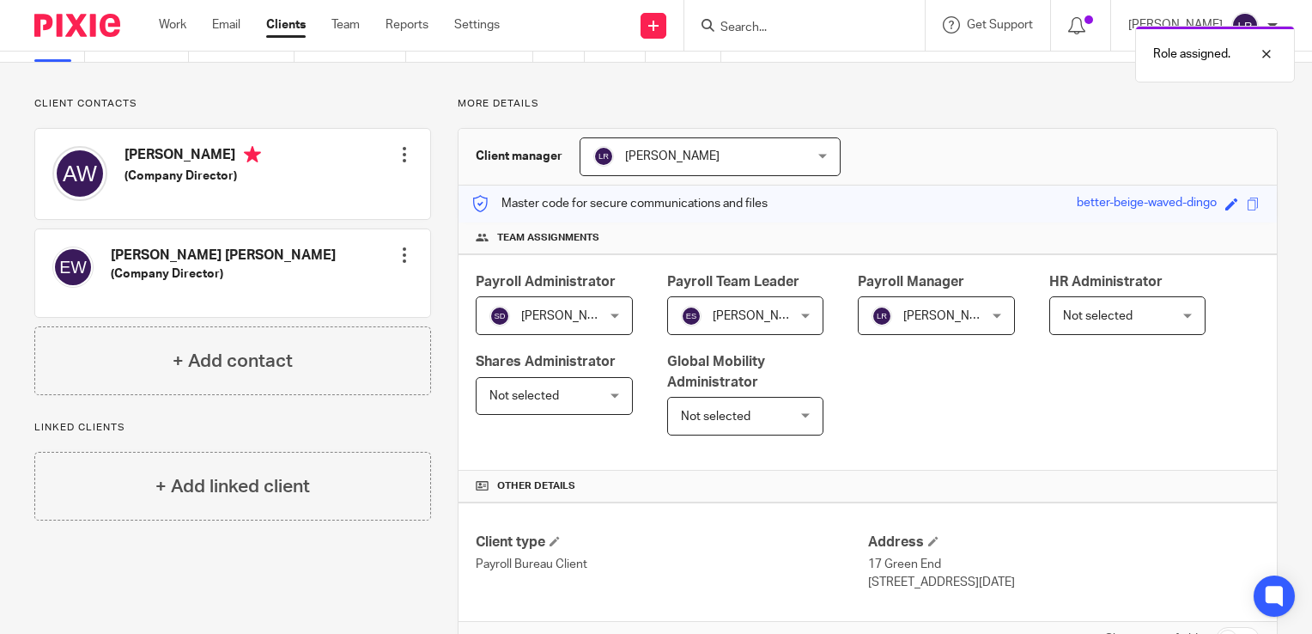
click at [1005, 393] on div "Payroll Administrator Sue Dale Sue Dale Not selected Alex Chambers Alex Thompso…" at bounding box center [868, 362] width 819 height 216
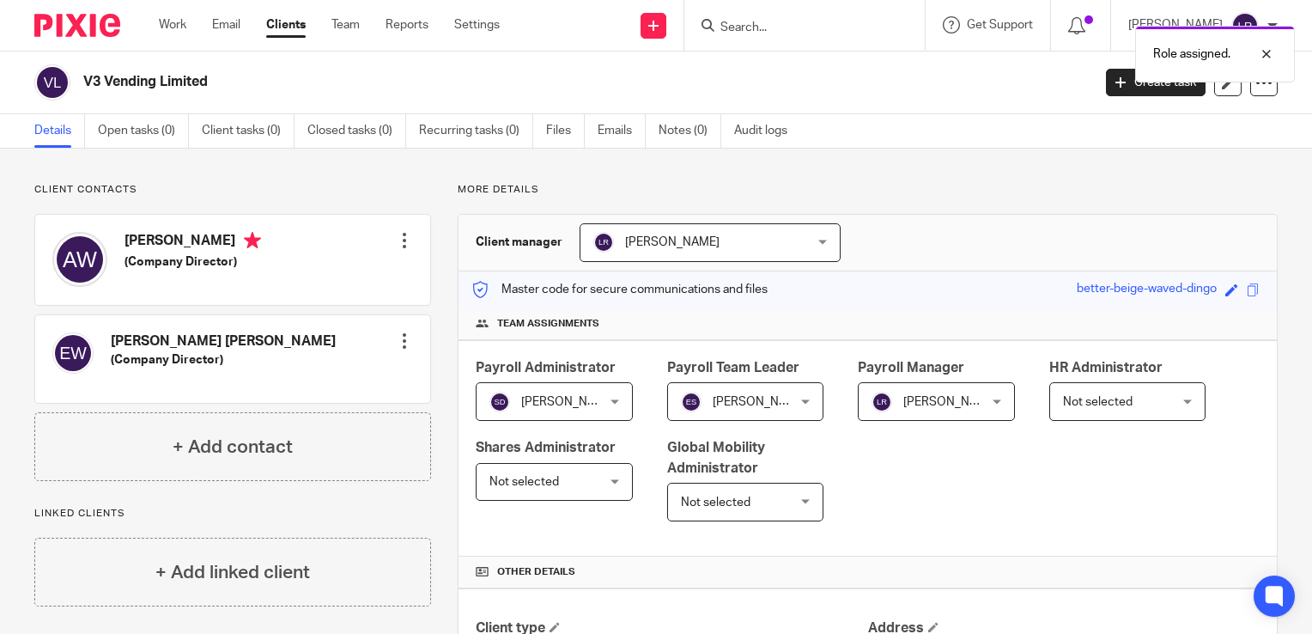
click at [301, 33] on link "Clients" at bounding box center [286, 24] width 40 height 17
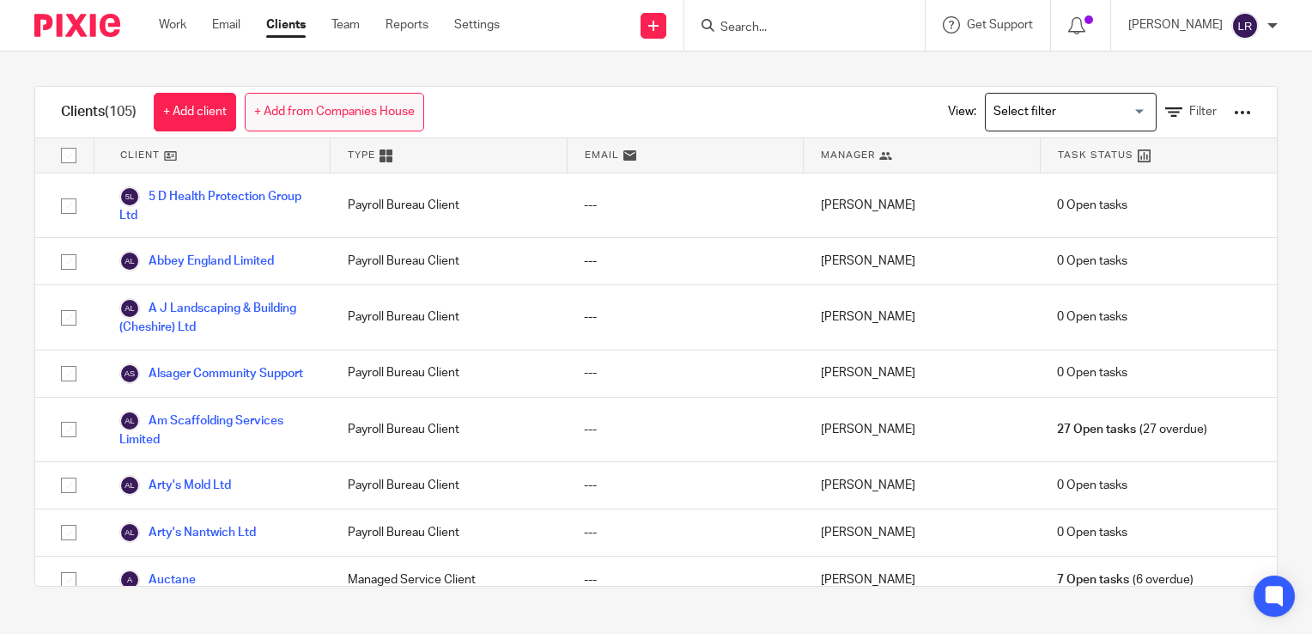
click at [356, 113] on link "+ Add from Companies House" at bounding box center [335, 112] width 180 height 39
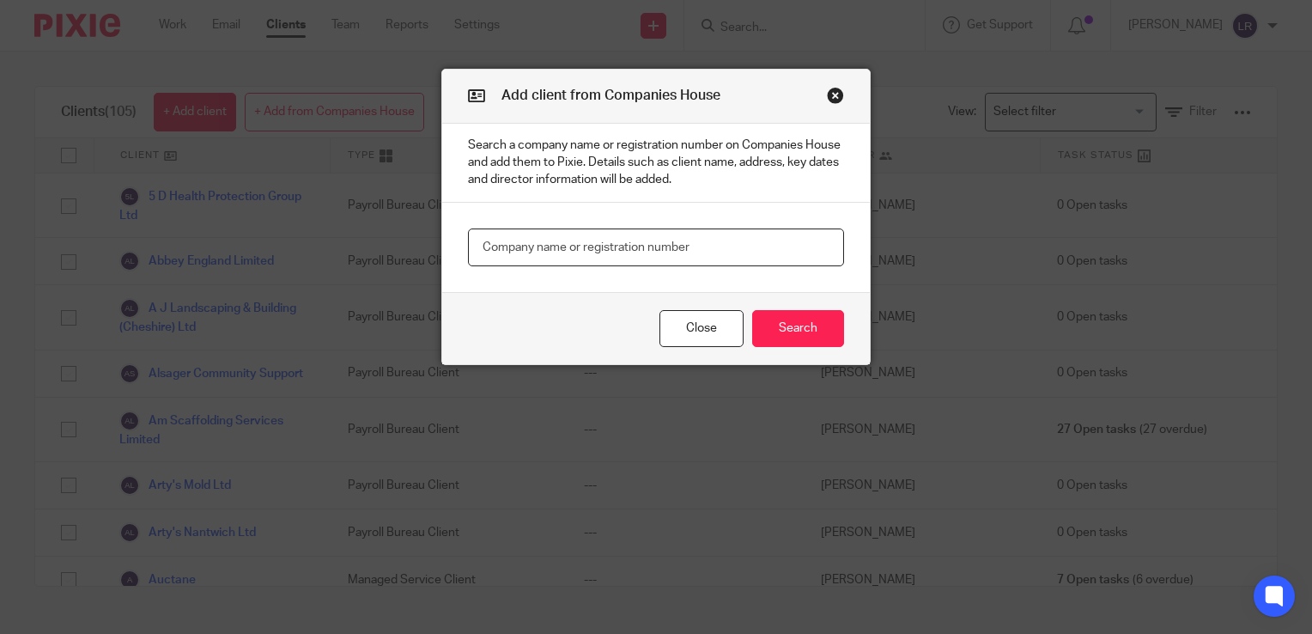
click at [572, 238] on input "text" at bounding box center [656, 247] width 376 height 39
paste input "Innerspace"
type input "Innerspace"
click at [824, 345] on button "Search" at bounding box center [798, 328] width 92 height 37
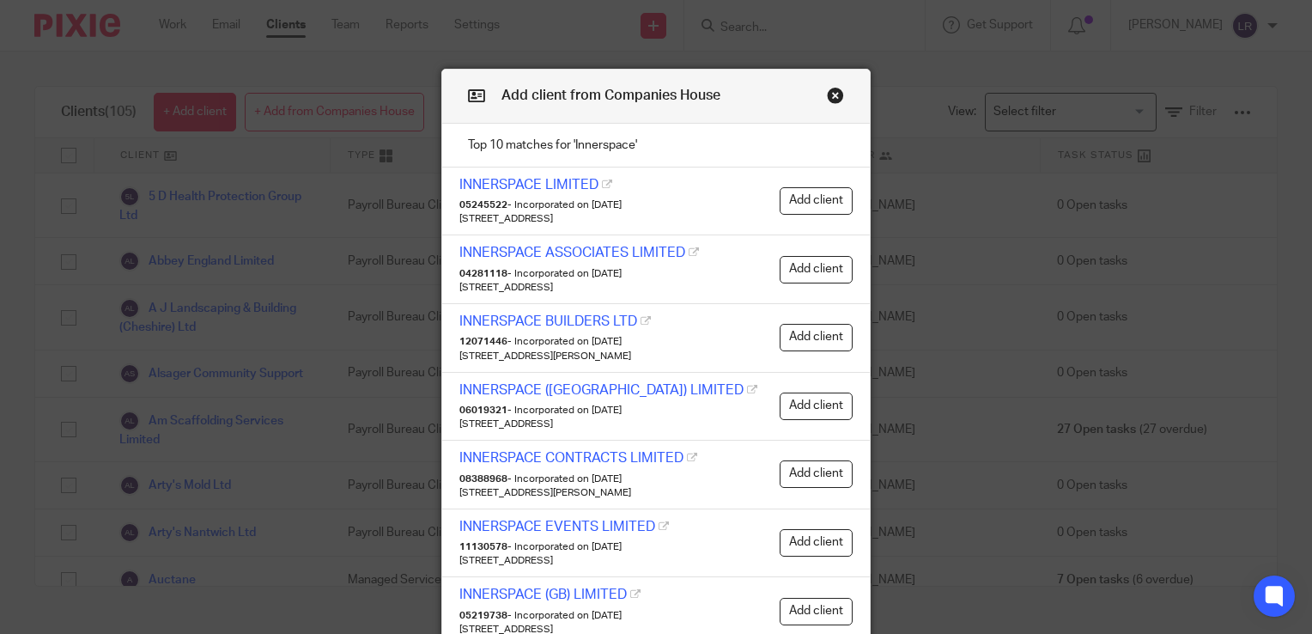
click at [615, 391] on link "INNERSPACE (CHESHIRE) LIMITED" at bounding box center [602, 390] width 284 height 14
click at [790, 413] on button "Add client" at bounding box center [816, 406] width 73 height 27
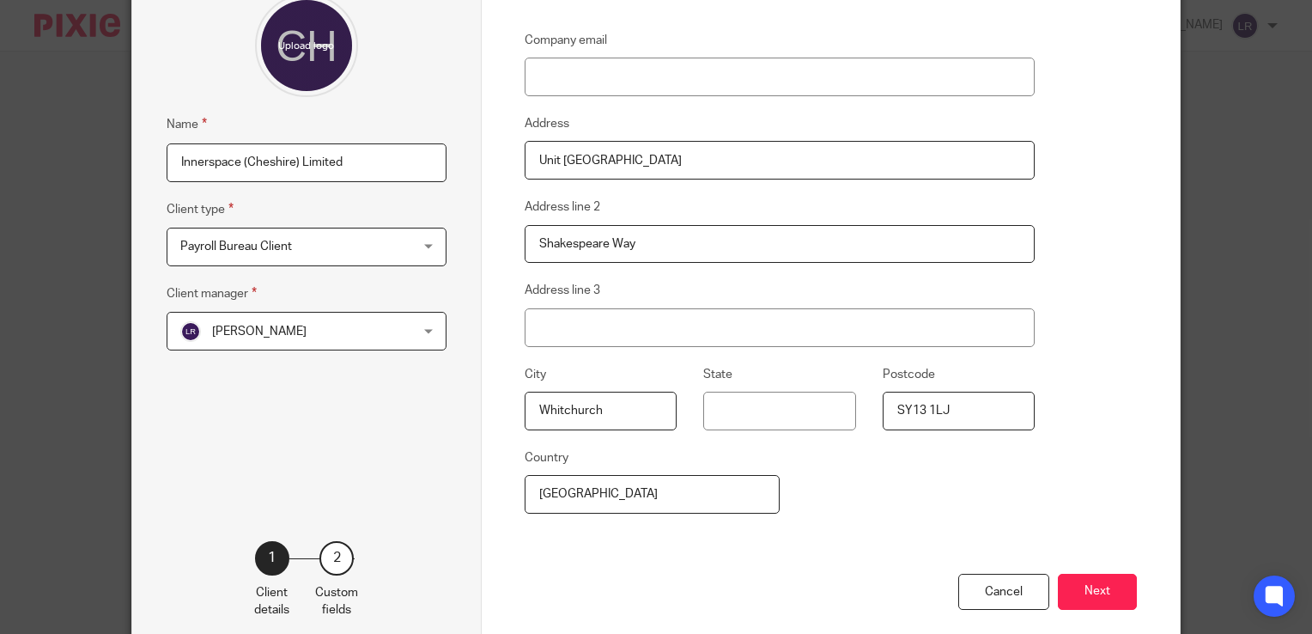
scroll to position [251, 0]
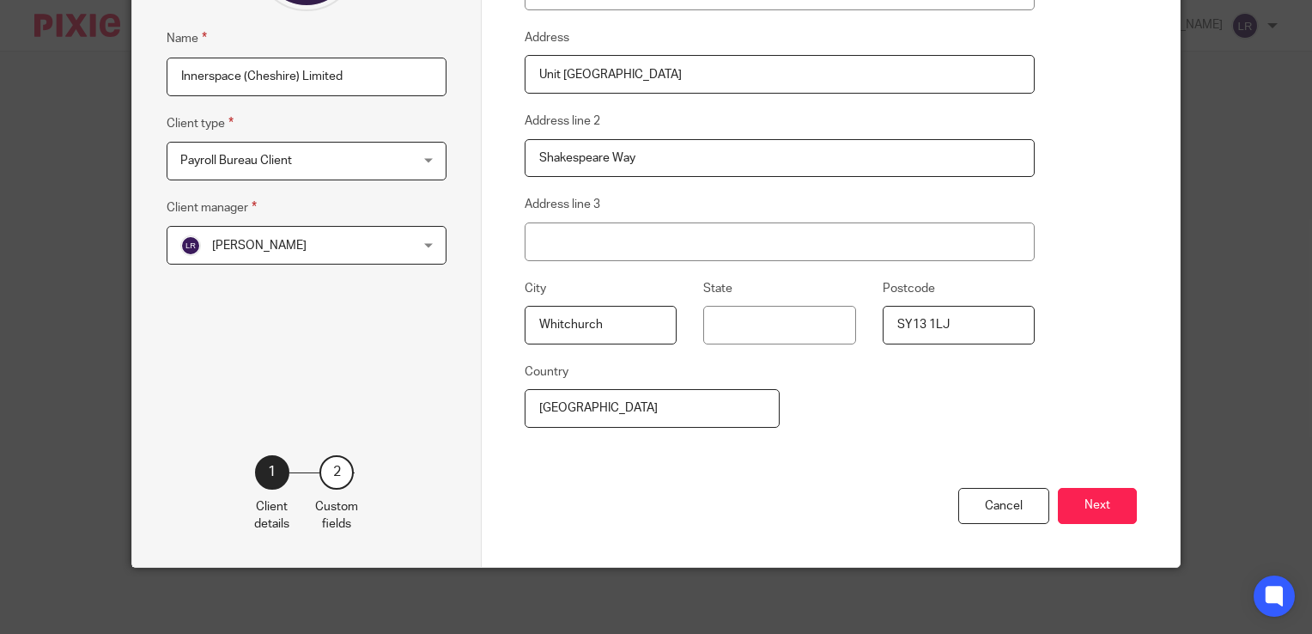
drag, startPoint x: 1105, startPoint y: 514, endPoint x: 1115, endPoint y: 514, distance: 9.4
click at [1106, 514] on button "Next" at bounding box center [1097, 506] width 79 height 37
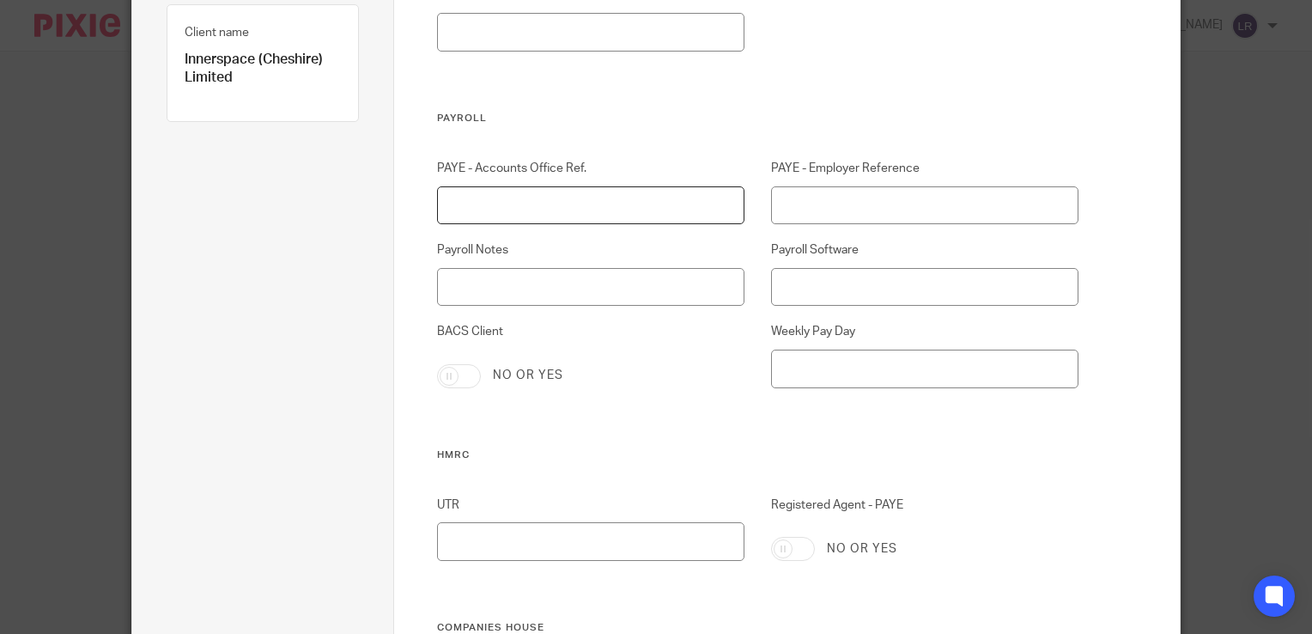
click at [570, 199] on input "PAYE - Accounts Office Ref." at bounding box center [590, 205] width 307 height 39
paste input "709PY00185749"
type input "709PY00185749"
click at [873, 211] on input "PAYE - Employer Reference" at bounding box center [924, 205] width 307 height 39
paste input "709/LA04744"
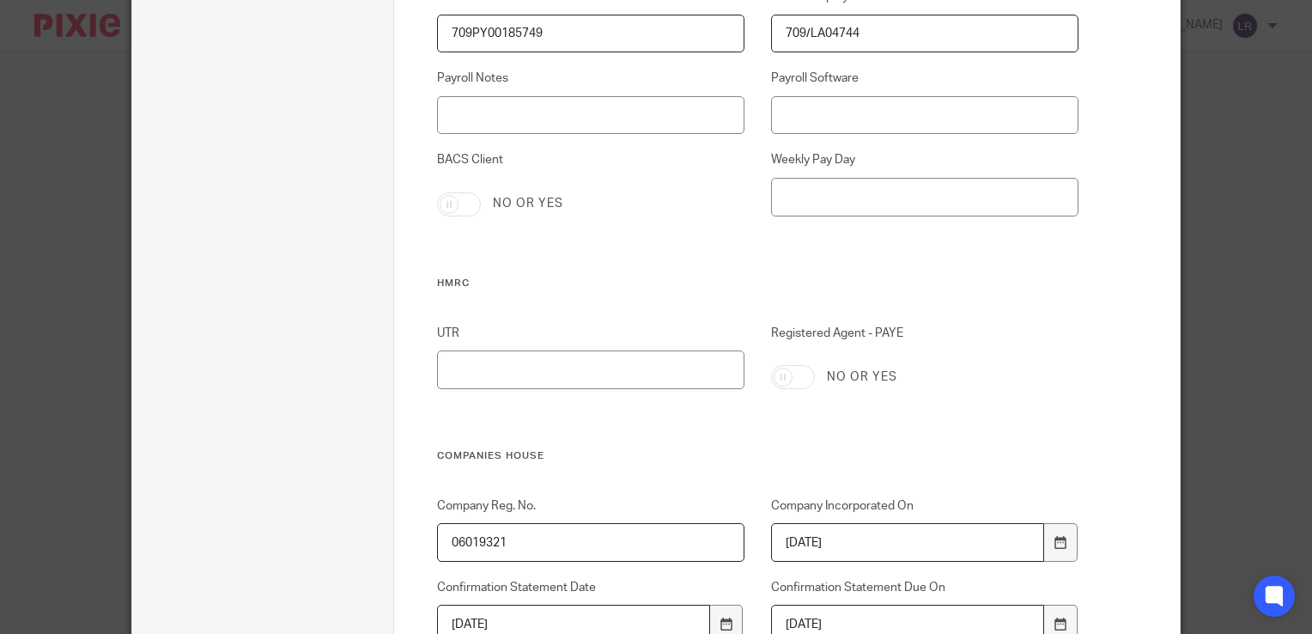
type input "709/LA04744"
click at [794, 381] on input "Registered Agent - PAYE" at bounding box center [793, 377] width 44 height 24
checkbox input "true"
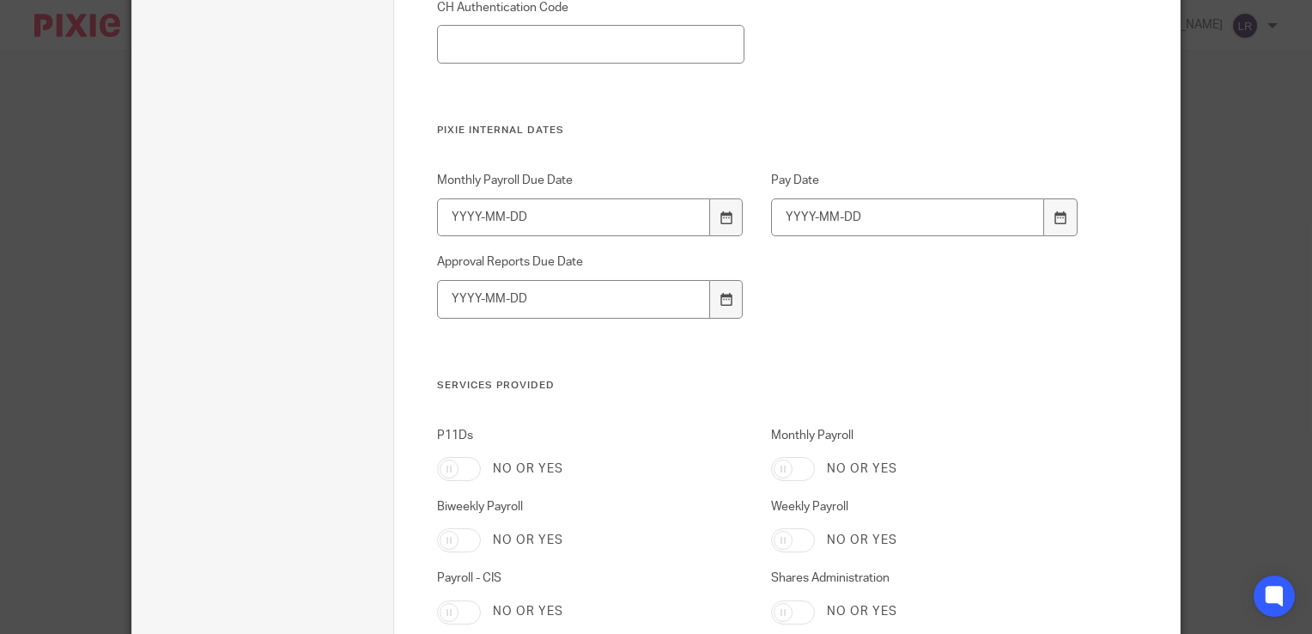
scroll to position [1196, 0]
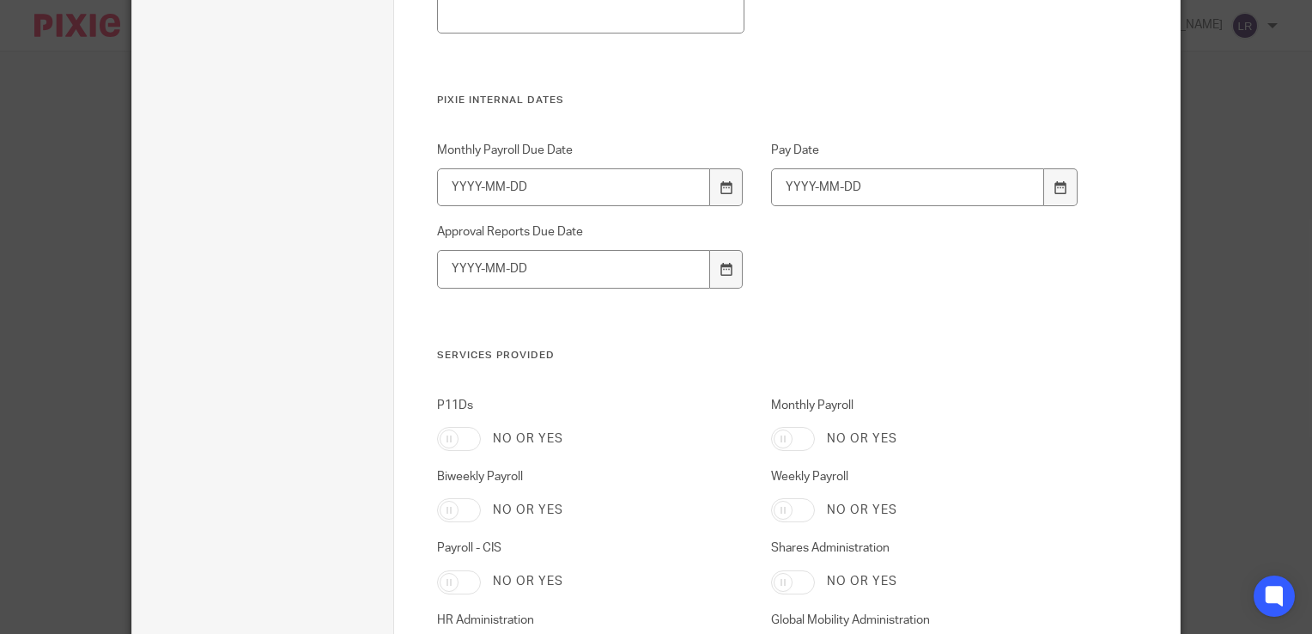
click at [793, 441] on input "Monthly Payroll" at bounding box center [793, 439] width 44 height 24
checkbox input "true"
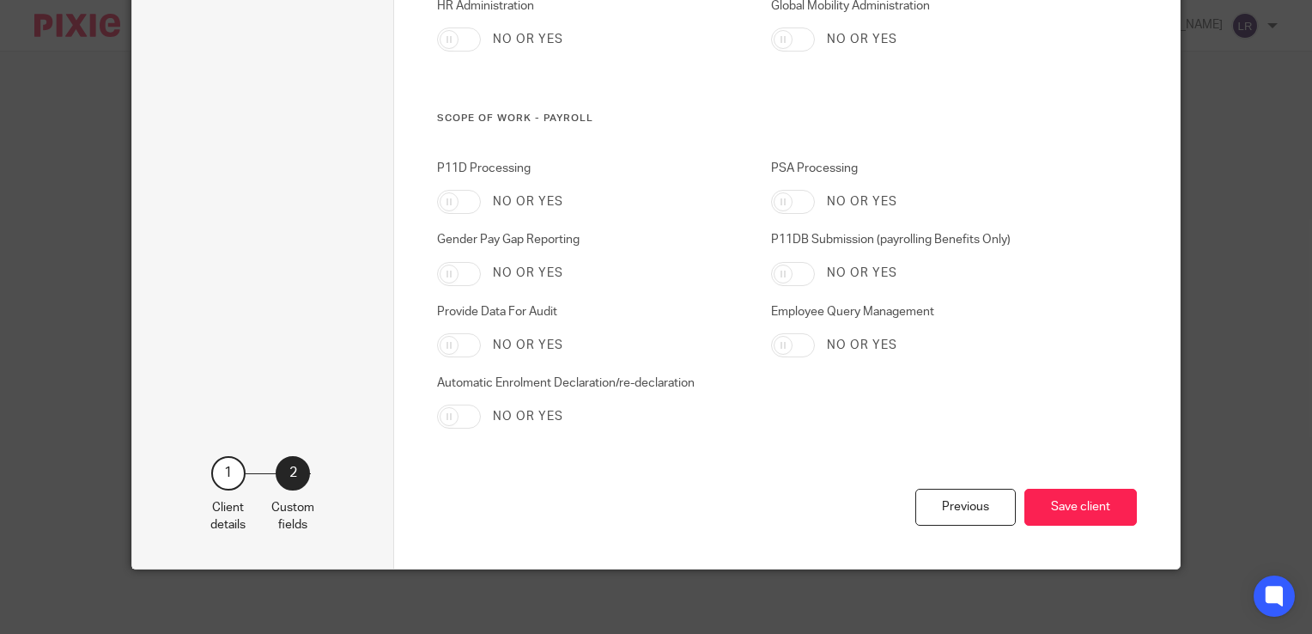
scroll to position [1813, 0]
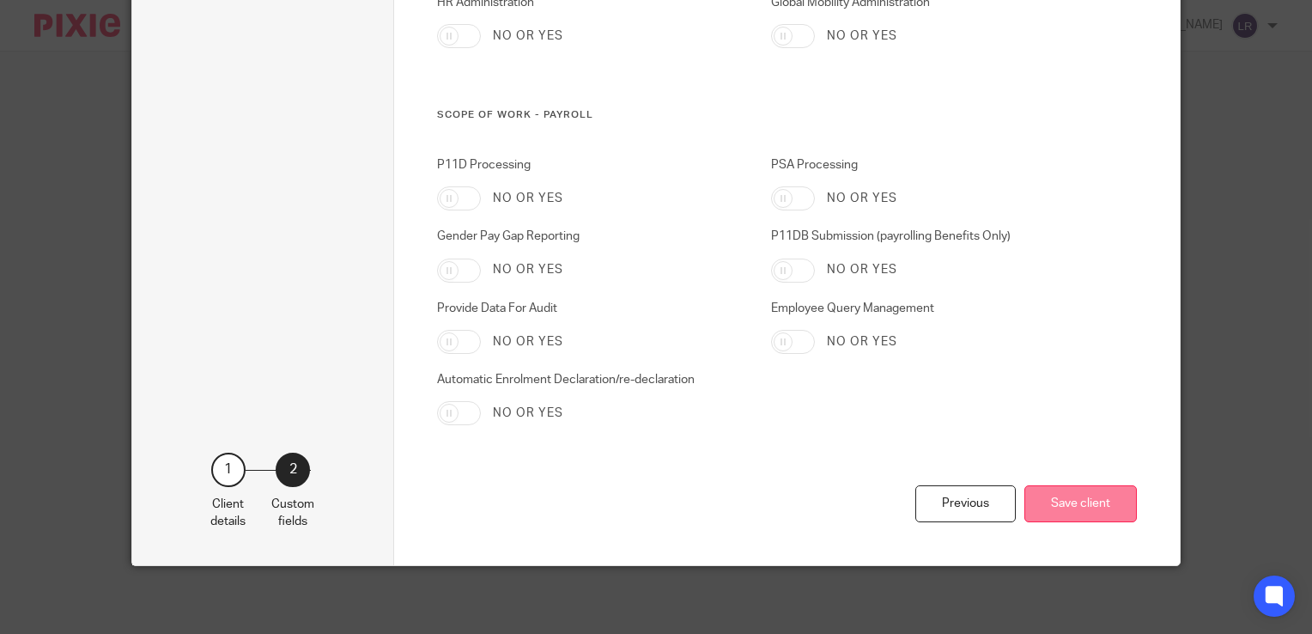
click at [1079, 510] on button "Save client" at bounding box center [1081, 503] width 113 height 37
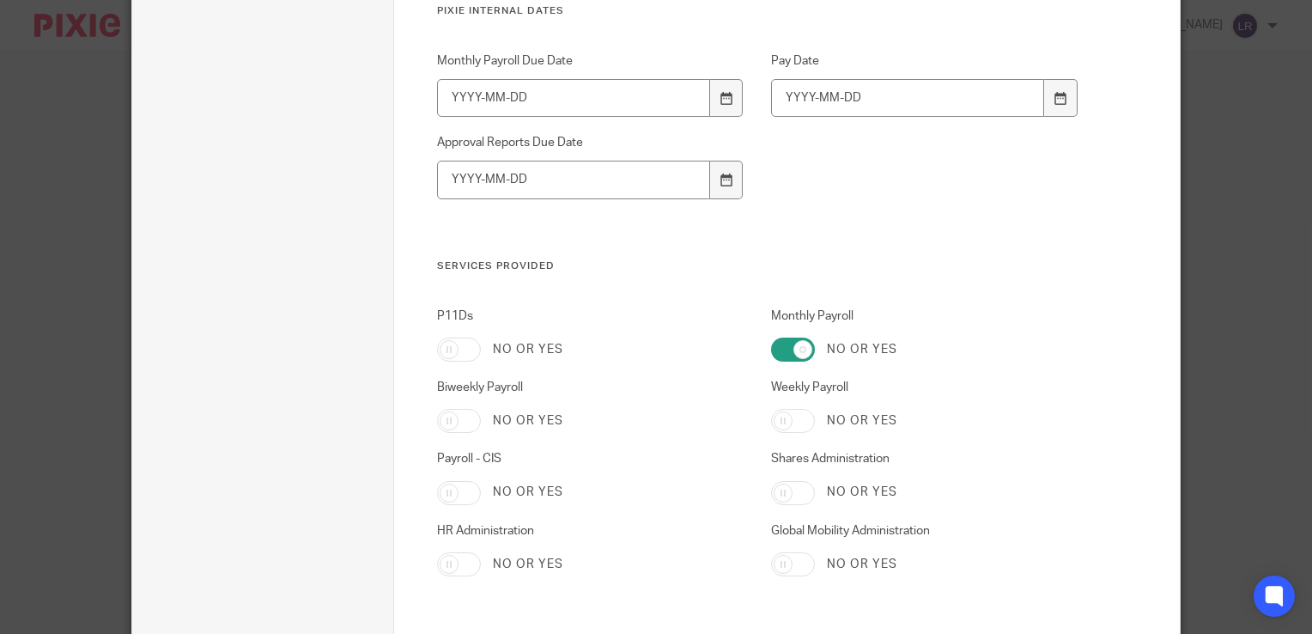
scroll to position [1127, 0]
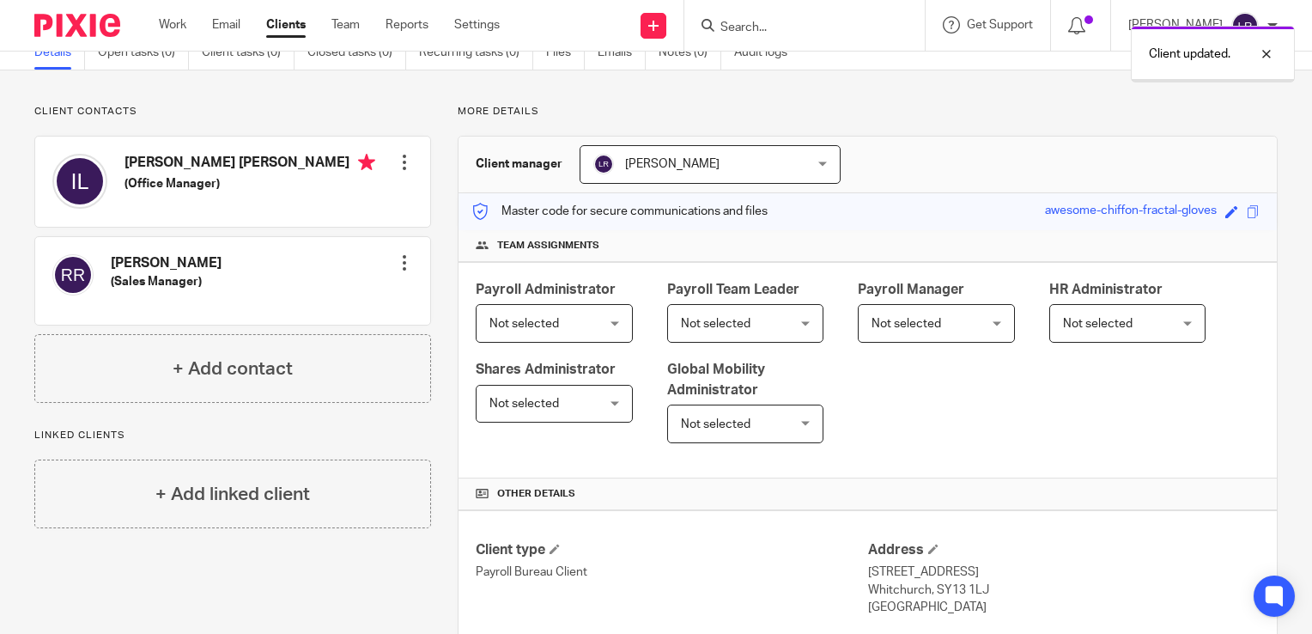
scroll to position [172, 0]
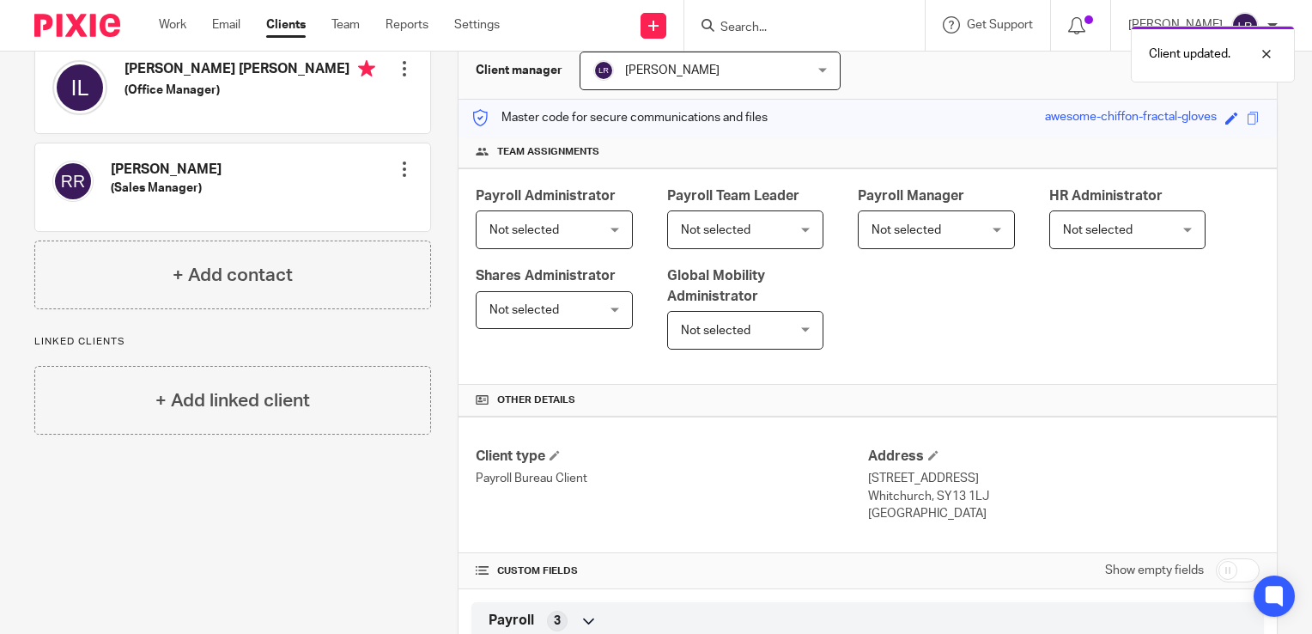
click at [539, 218] on span "Not selected" at bounding box center [546, 229] width 113 height 36
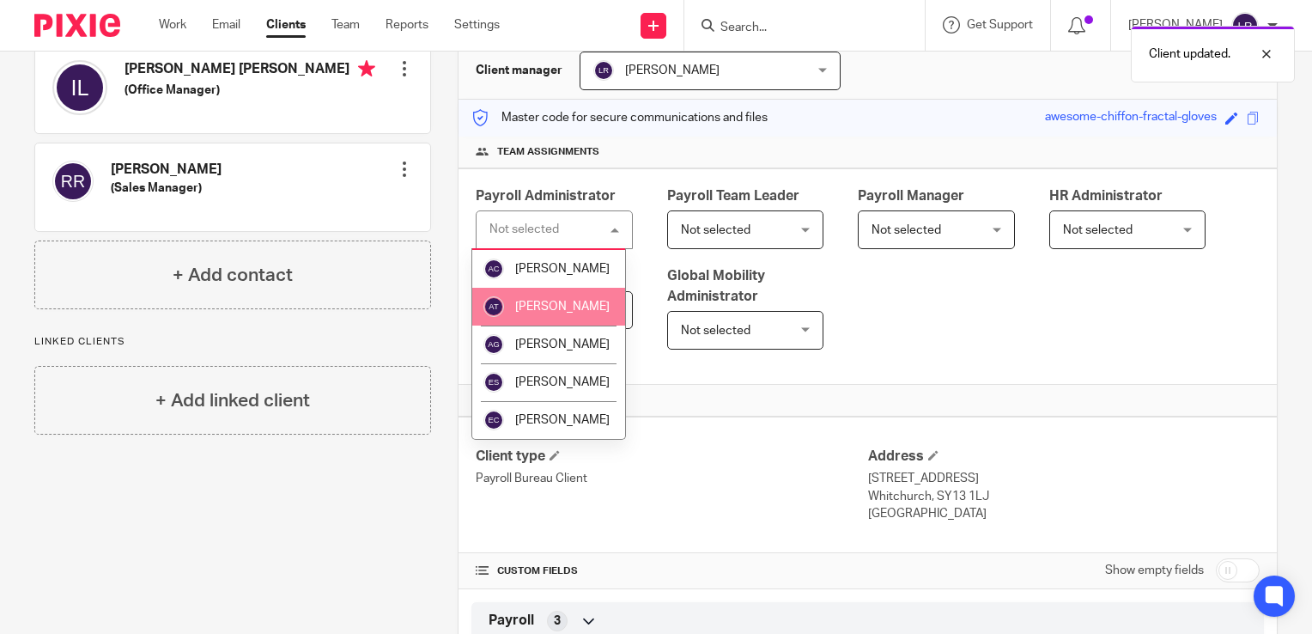
scroll to position [86, 0]
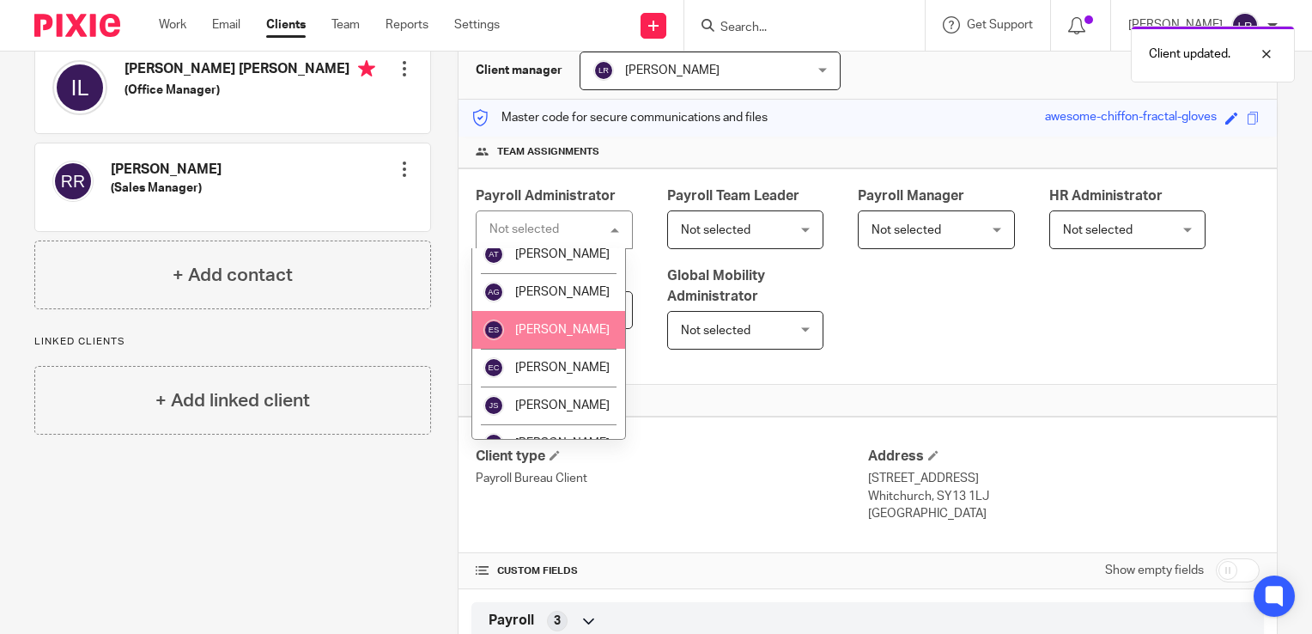
click at [545, 336] on span "[PERSON_NAME]" at bounding box center [562, 330] width 94 height 12
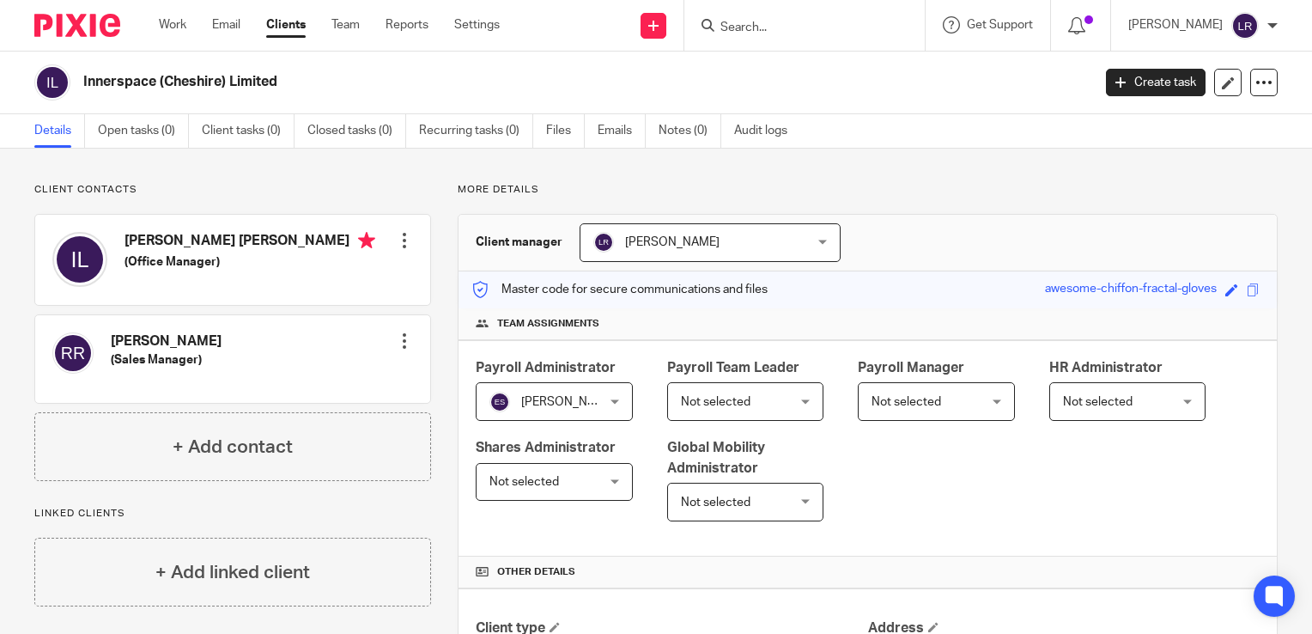
click at [279, 29] on link "Clients" at bounding box center [286, 24] width 40 height 17
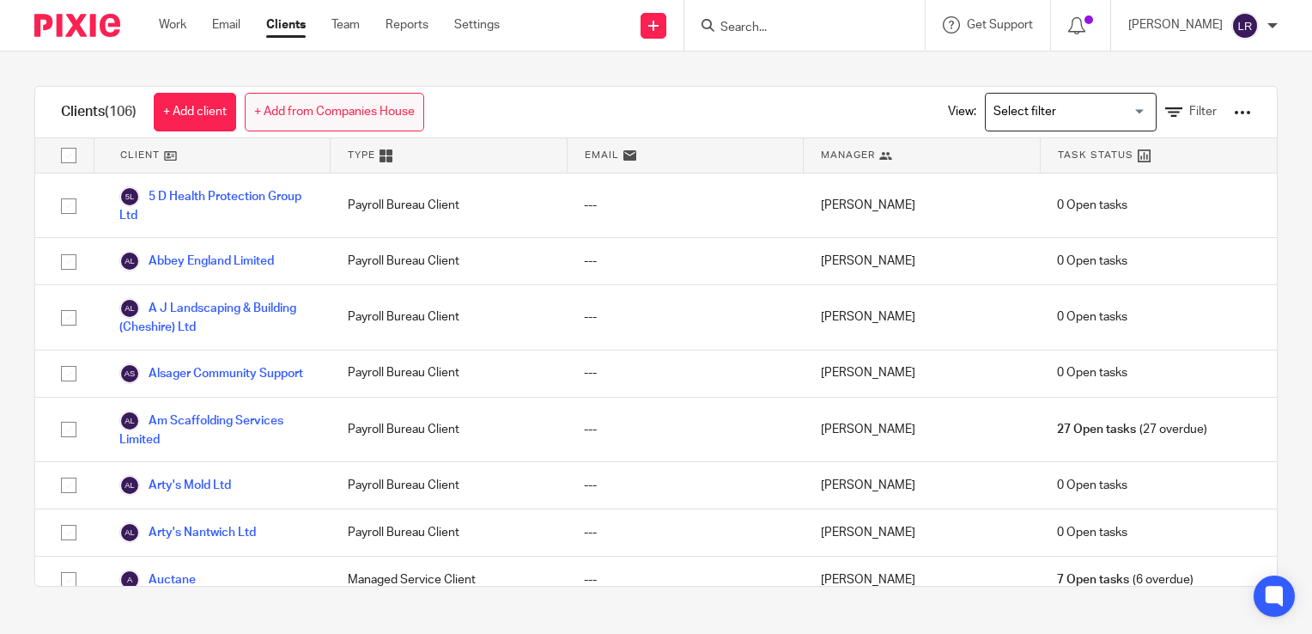
click at [321, 105] on link "+ Add from Companies House" at bounding box center [335, 112] width 180 height 39
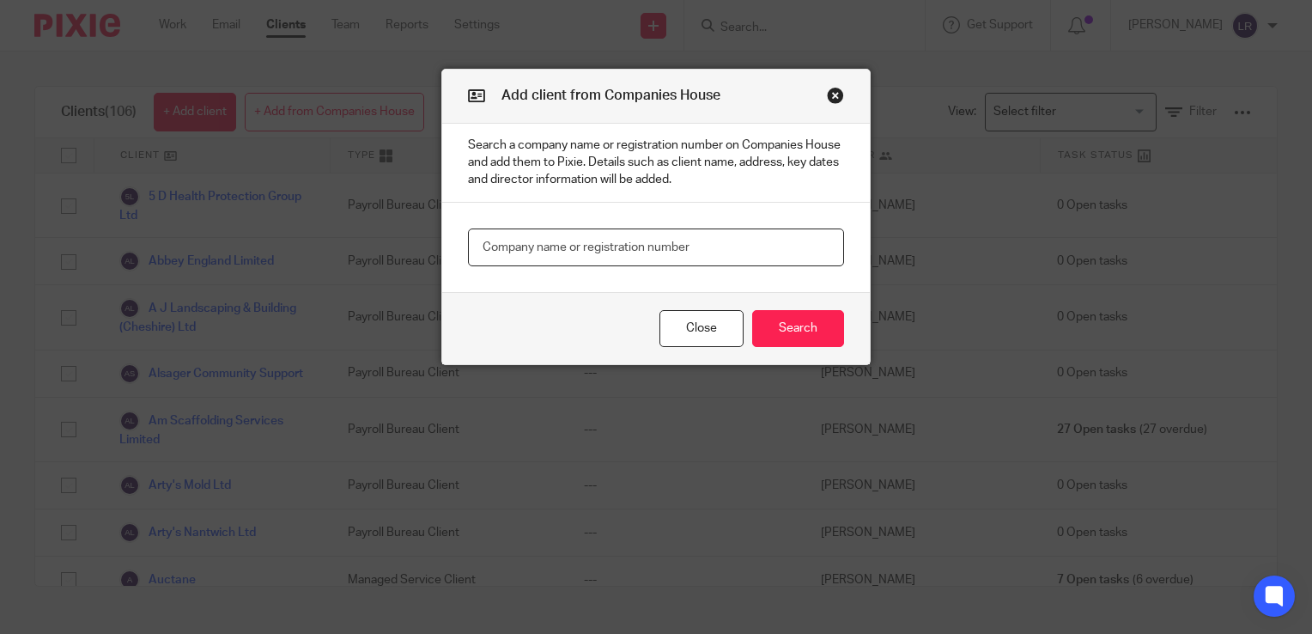
click at [599, 252] on input "text" at bounding box center [656, 247] width 376 height 39
paste input "Whitegates café"
type input "Whitegates café"
click at [789, 336] on button "Search" at bounding box center [798, 328] width 92 height 37
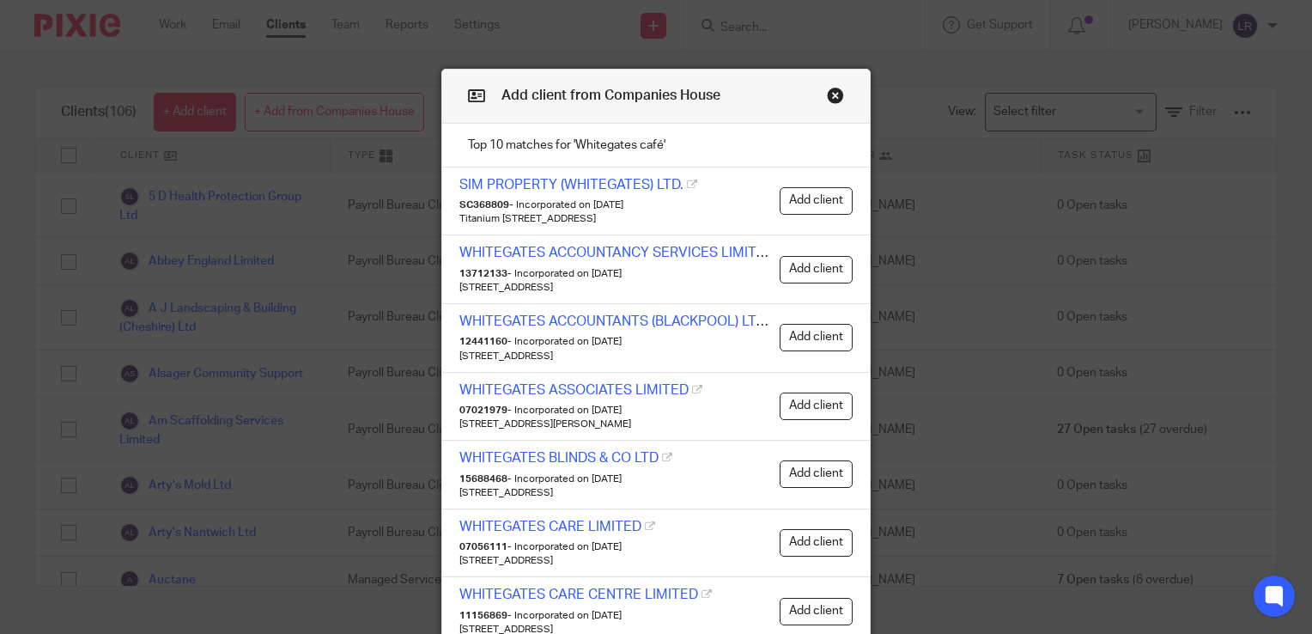
click at [831, 92] on button "Close modal" at bounding box center [835, 95] width 17 height 17
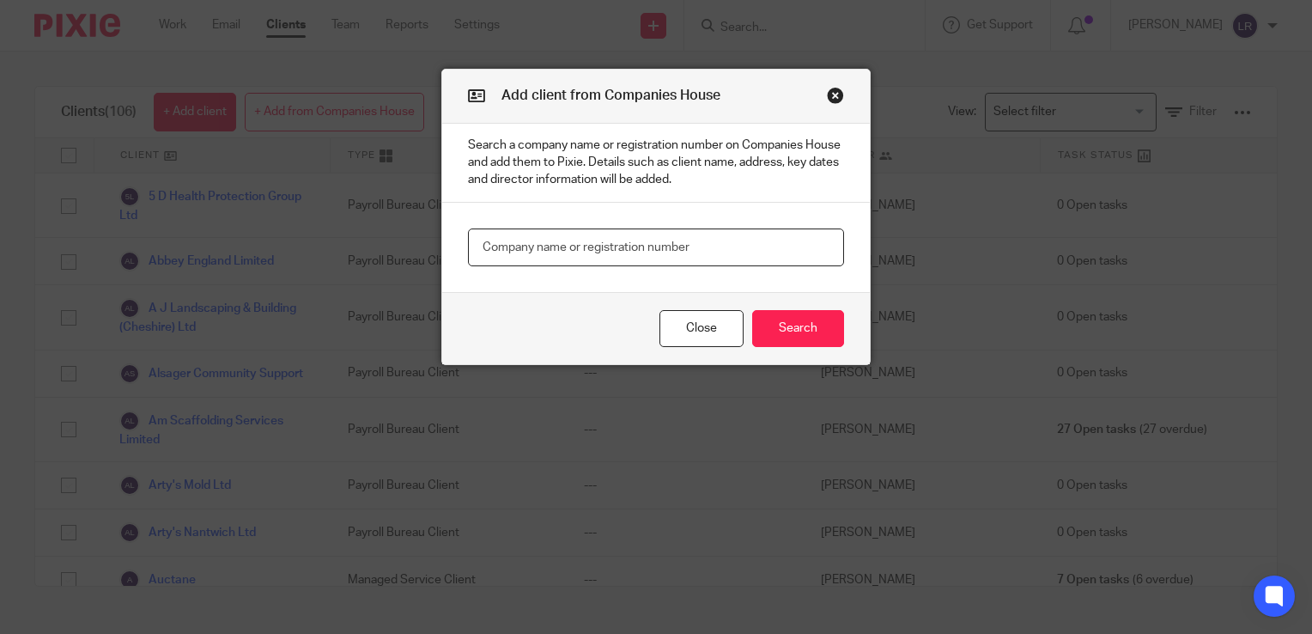
click at [573, 246] on input "text" at bounding box center [656, 247] width 376 height 39
paste input "WHITEGATE STATION COMMUNITY GROUP"
type input "WHITEGATE STATION COMMUNITY GROUP"
click at [766, 326] on button "Search" at bounding box center [798, 328] width 92 height 37
